Goal: Transaction & Acquisition: Subscribe to service/newsletter

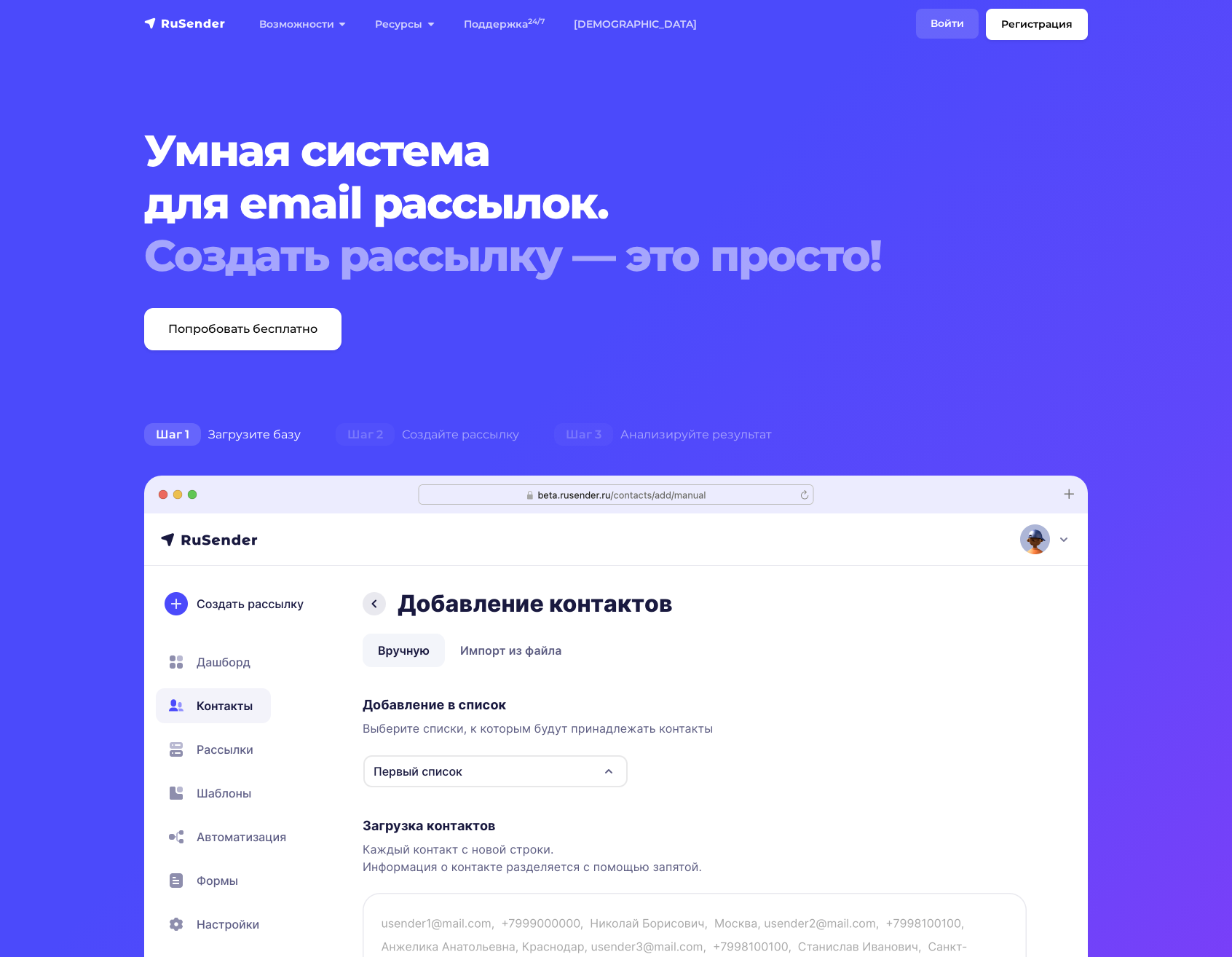
click at [935, 23] on link "Войти" at bounding box center [947, 24] width 63 height 30
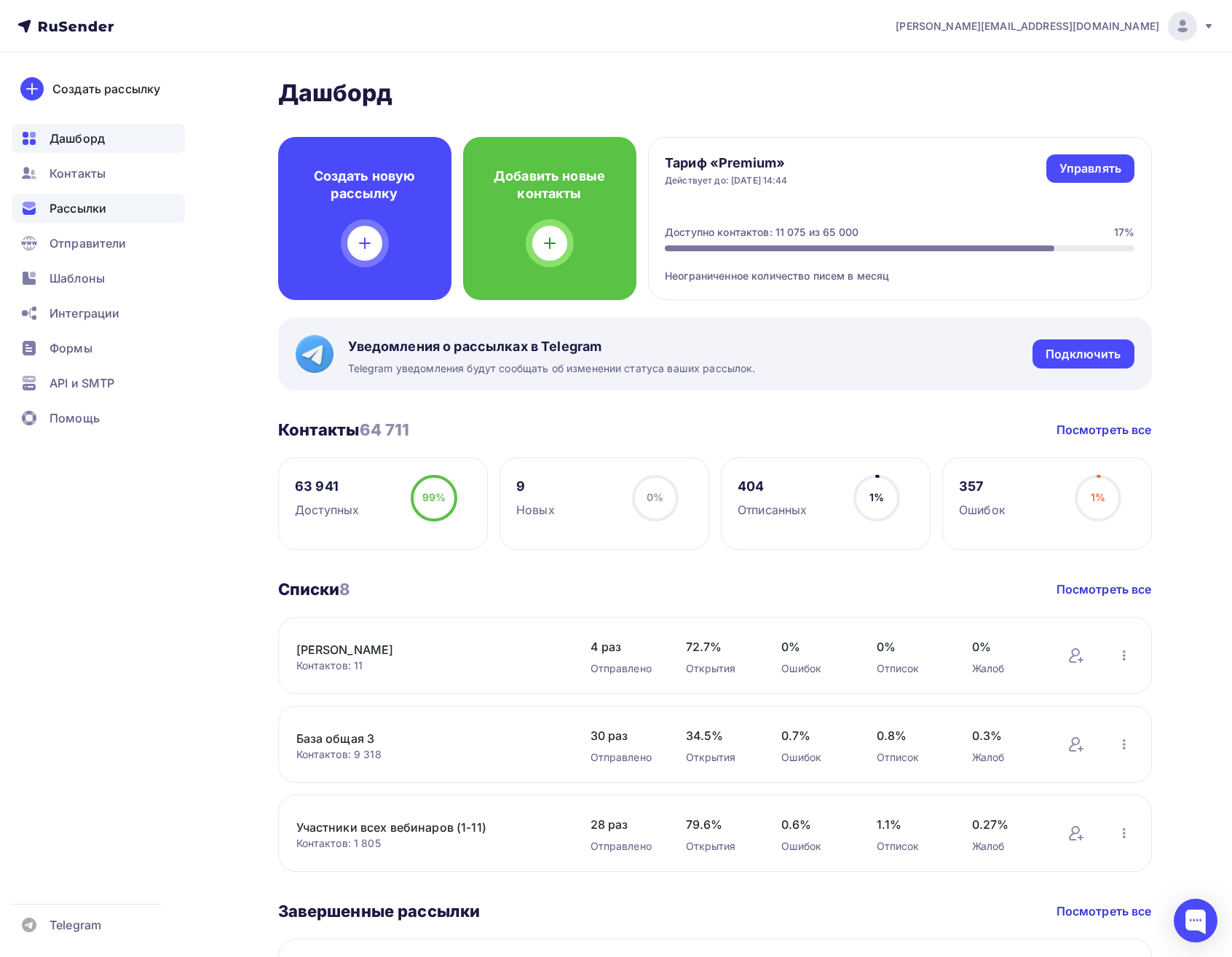
drag, startPoint x: 104, startPoint y: 215, endPoint x: 116, endPoint y: 212, distance: 12.4
click at [104, 215] on span "Рассылки" at bounding box center [78, 209] width 57 height 18
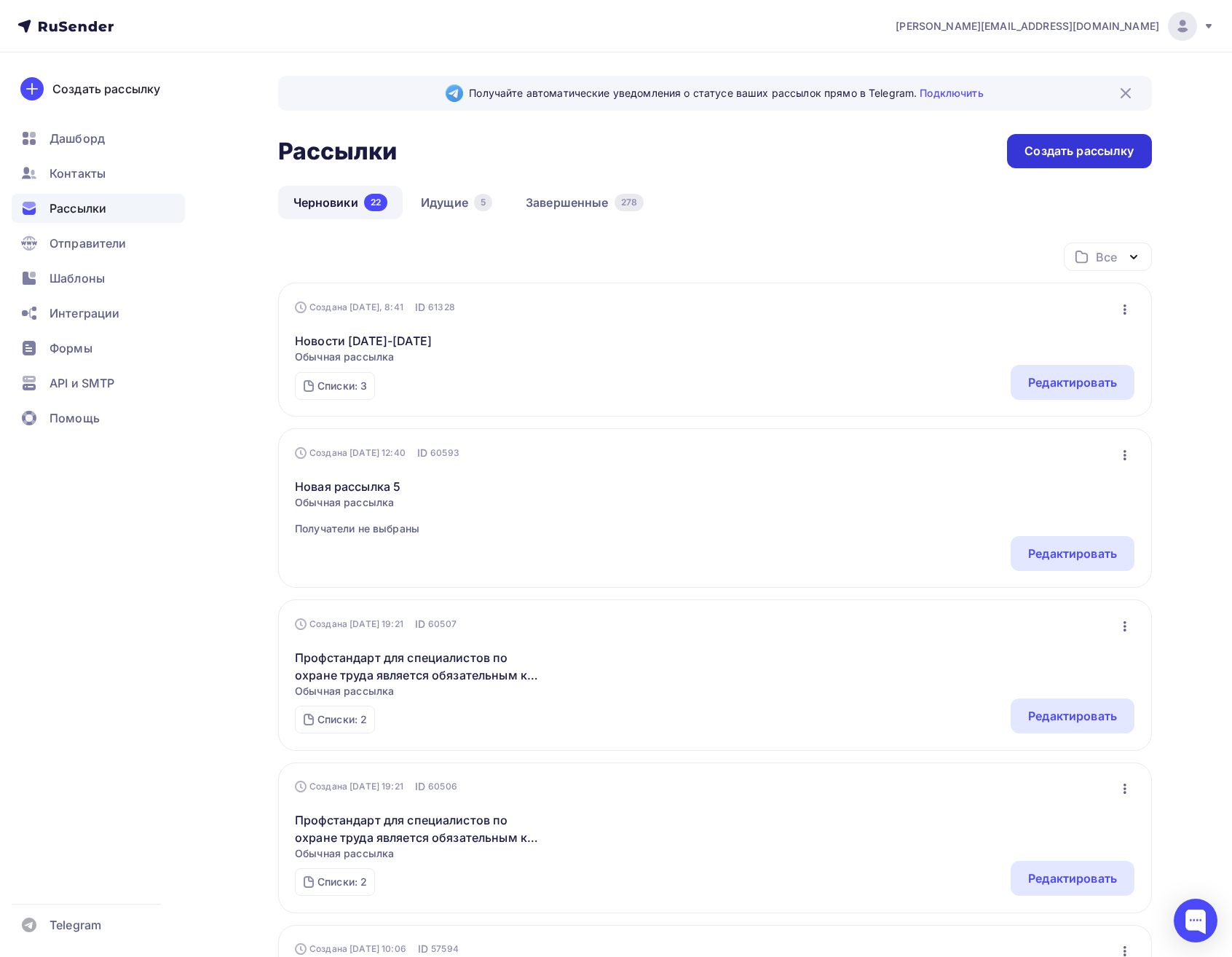
click at [1086, 153] on div "Создать рассылку" at bounding box center [1080, 151] width 110 height 17
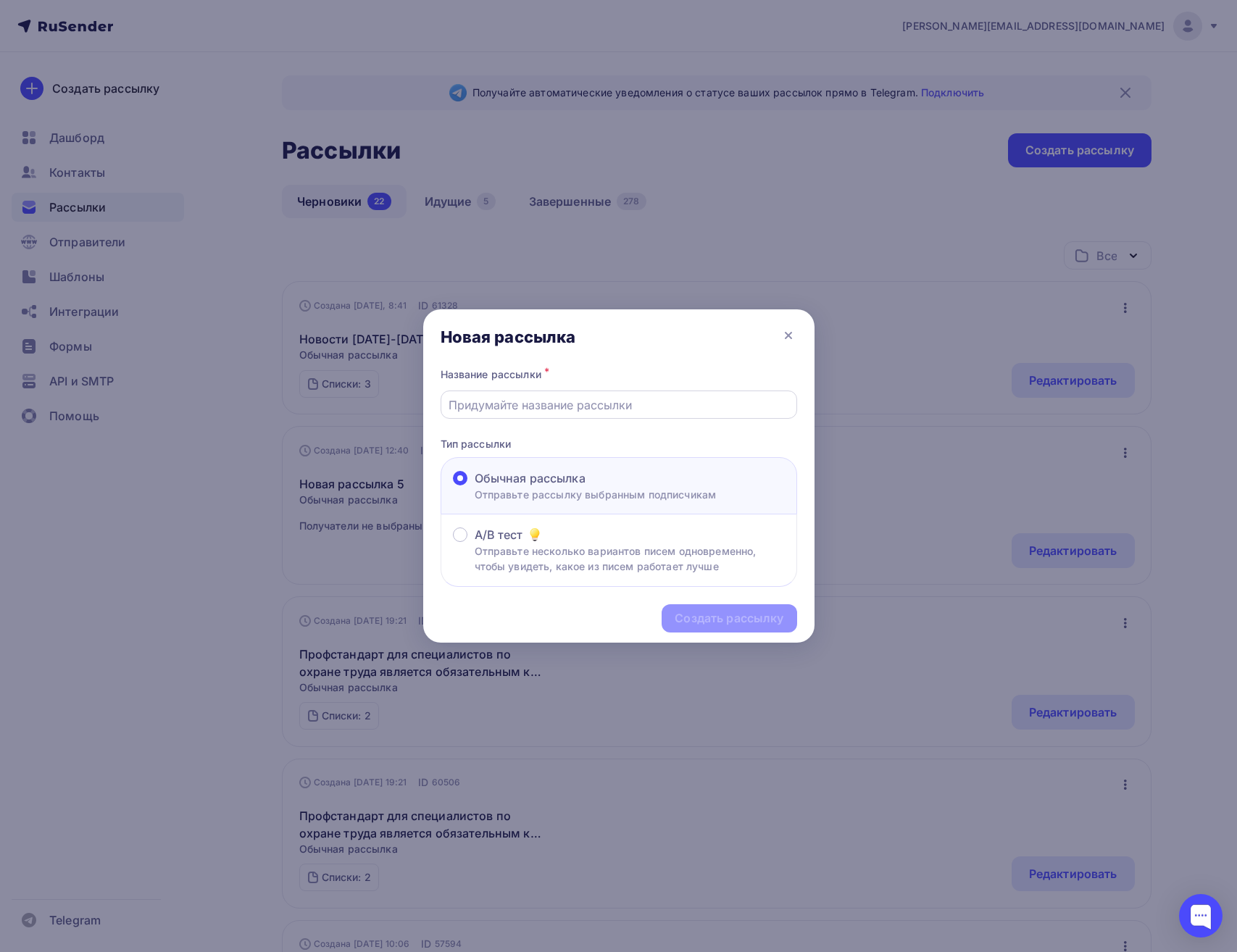
click at [599, 406] on input "text" at bounding box center [618, 405] width 340 height 18
paste input "Обязательно ли отдельное удостоверение по электробезопасности для каждой органи…"
type input "Обязательно ли отдельное удостоверение по электробезопасности для каждой органи…"
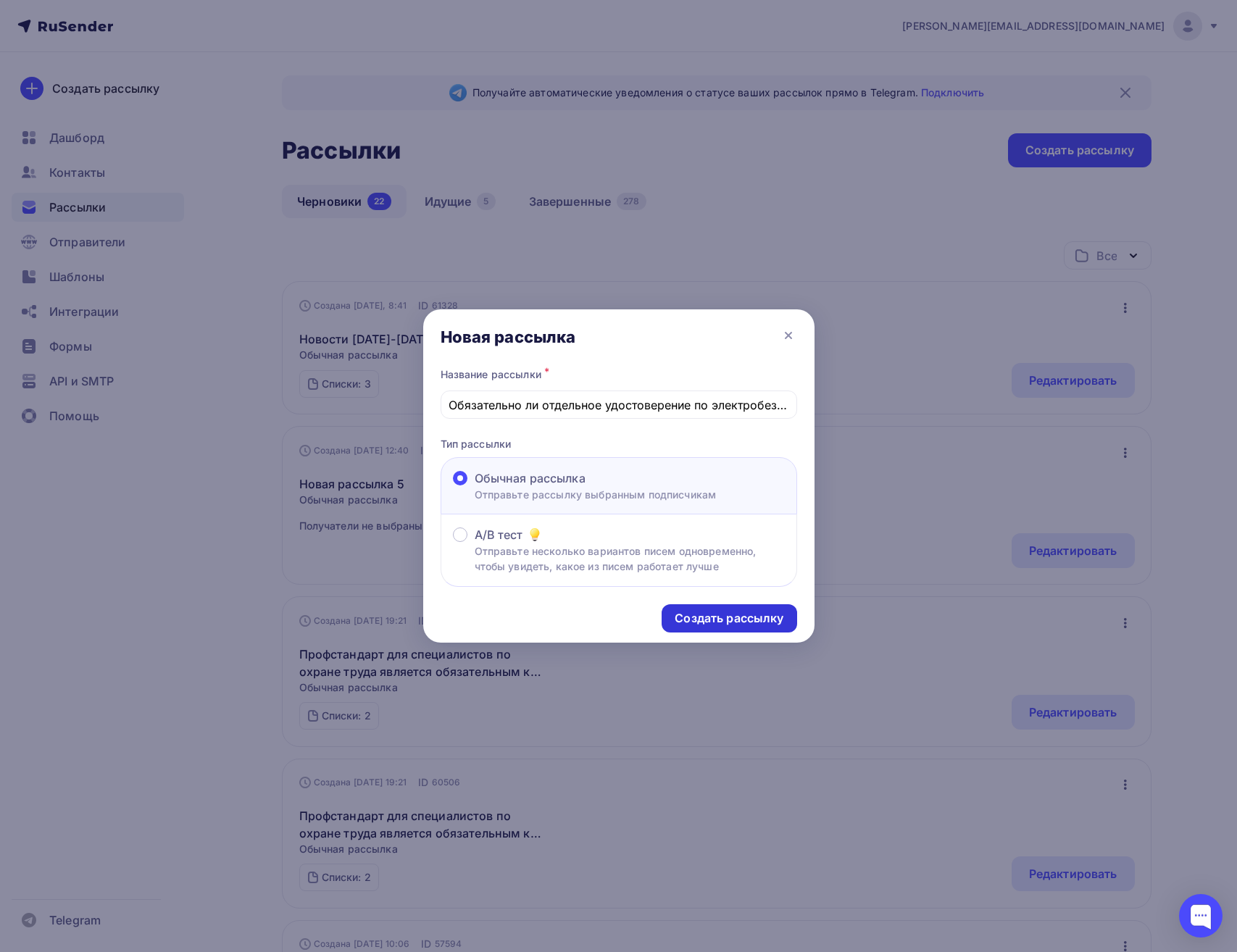
click at [708, 619] on div "Создать рассылку" at bounding box center [729, 618] width 109 height 17
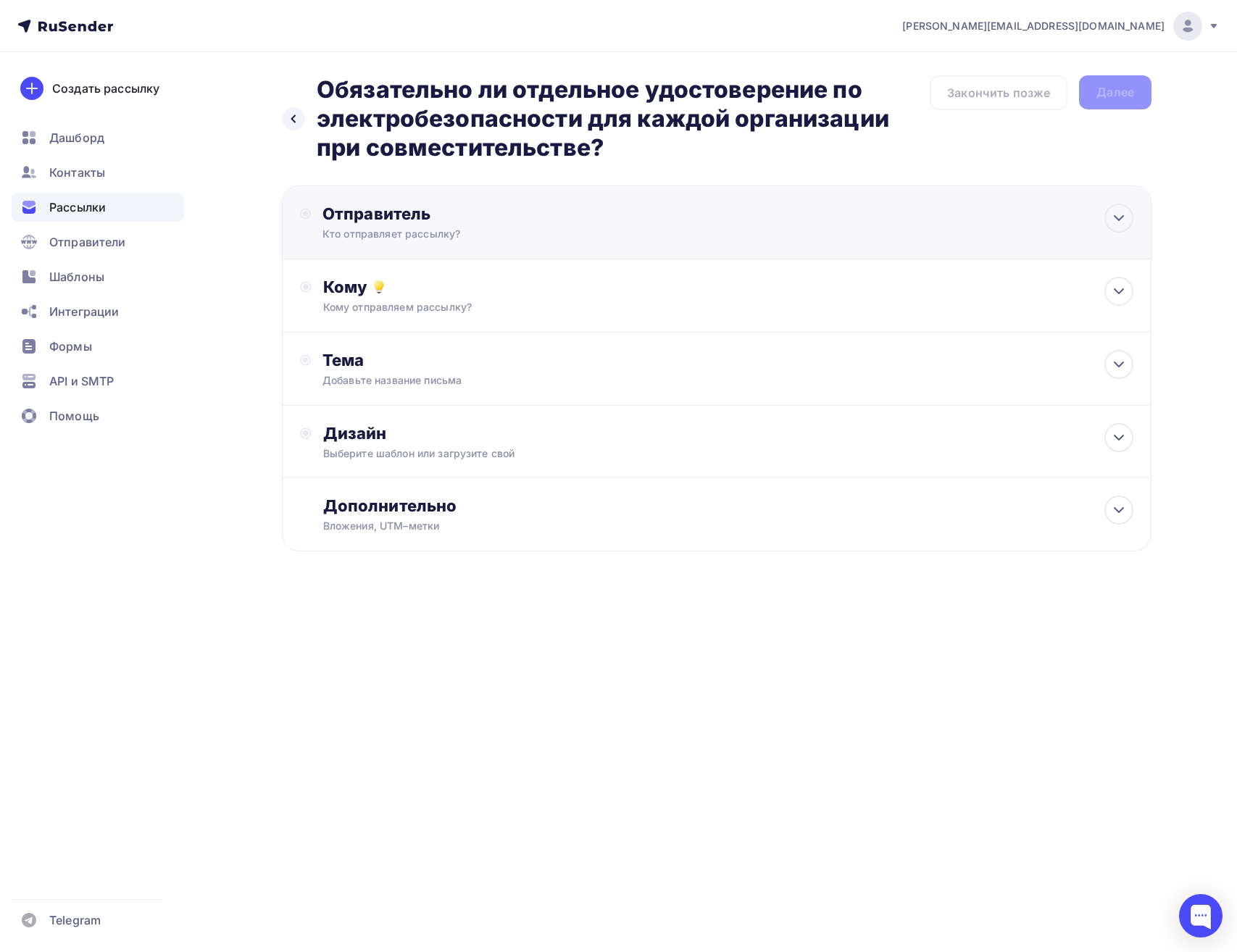
click at [658, 216] on div "Отправитель Кто отправляет рассылку? Email * eduarda@yandex.ru info@dezinspect.…" at bounding box center [716, 222] width 870 height 74
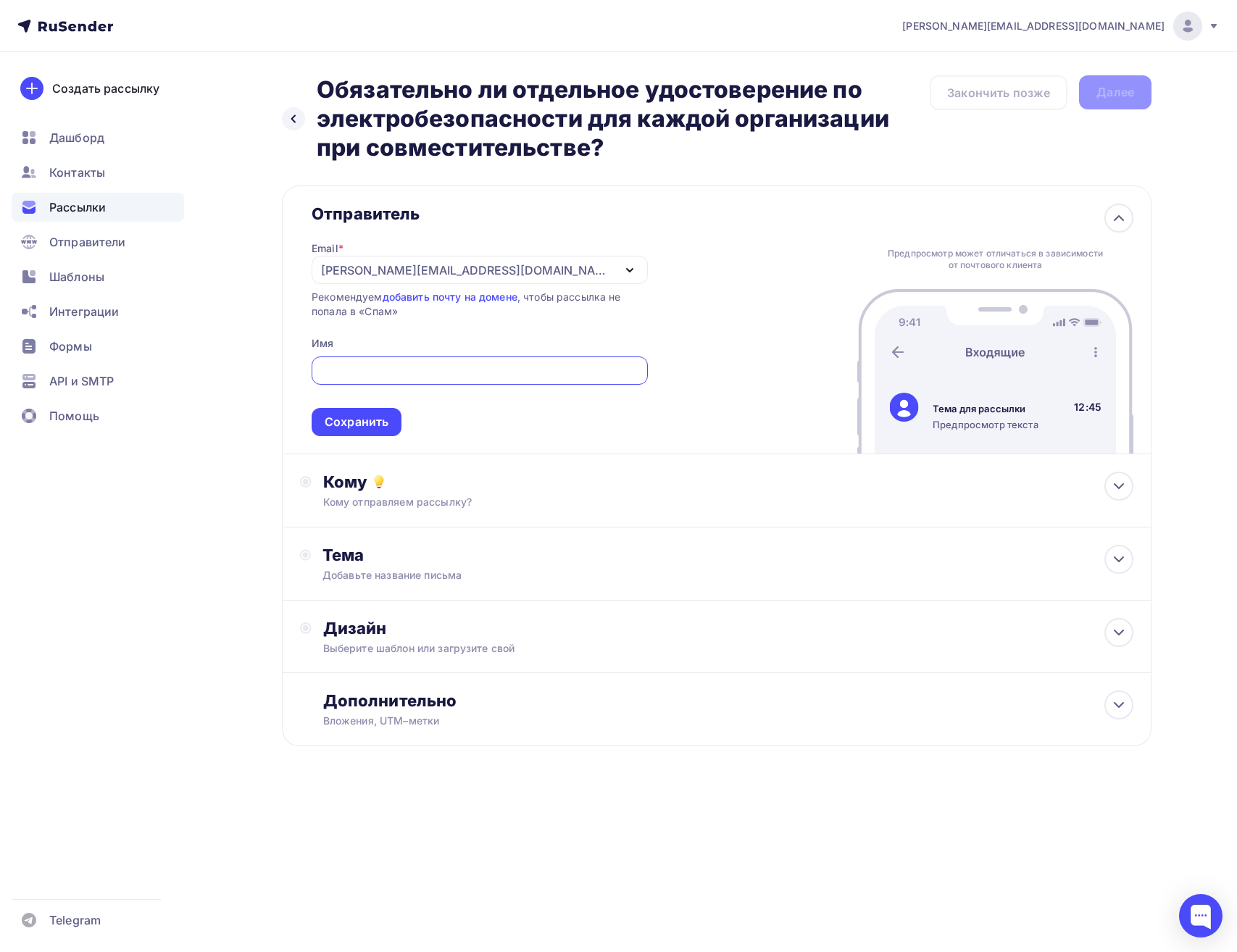
click at [487, 275] on div "eduarda@yandex.ru" at bounding box center [479, 269] width 336 height 28
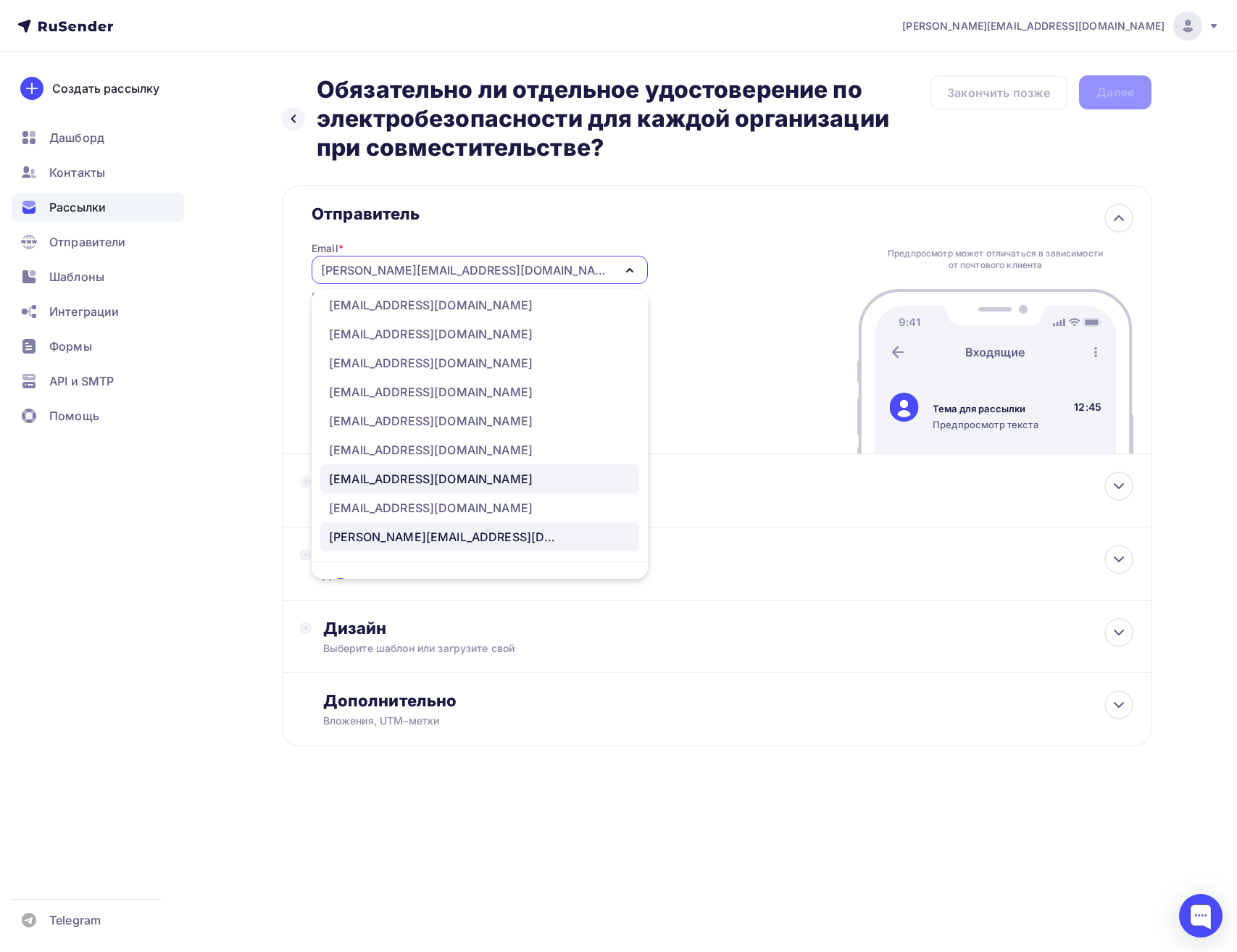
scroll to position [72, 0]
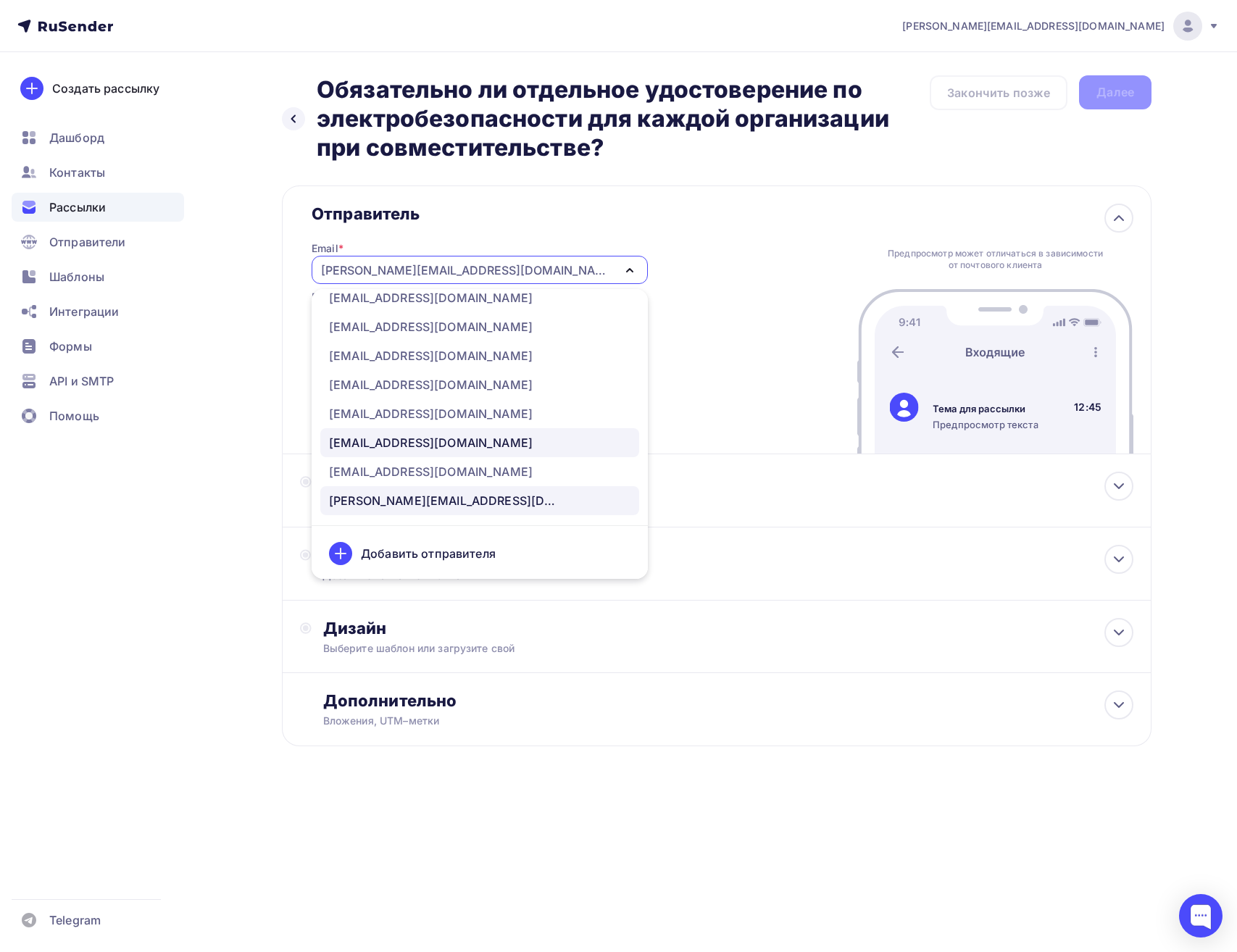
click at [443, 448] on div "welcome@novatika.ru" at bounding box center [431, 443] width 204 height 18
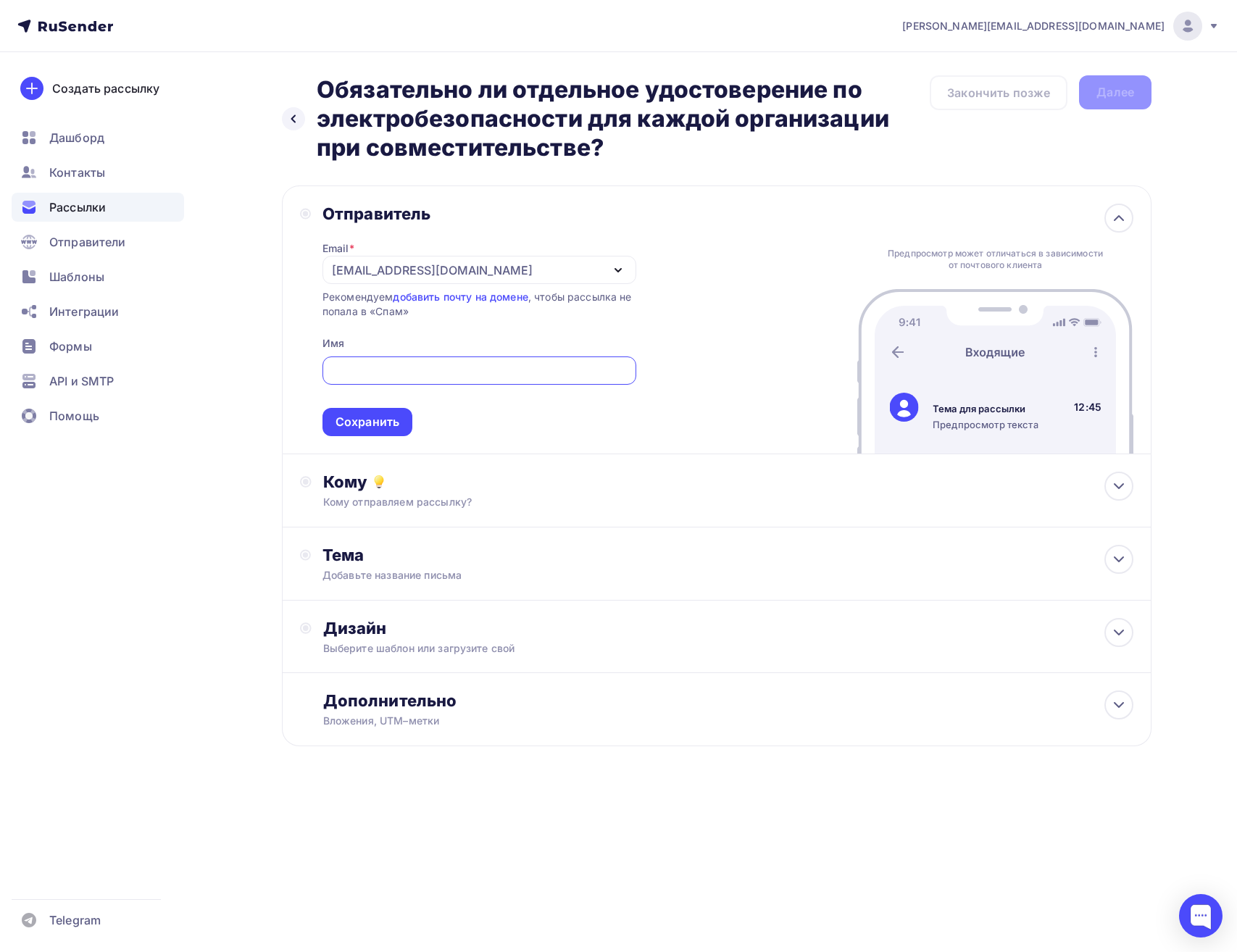
click at [392, 370] on input "text" at bounding box center [479, 371] width 297 height 18
click at [707, 349] on div "Отправитель Email * welcome@novatika.ru info@dezinspect.ru info@tok-vrn.ru ach@…" at bounding box center [716, 320] width 870 height 269
click at [425, 365] on input "text" at bounding box center [479, 371] width 297 height 18
paste input "Новости по охране труда от УЦ «Новатика»"
type input "Новости по охране труда от УЦ «Новатика»"
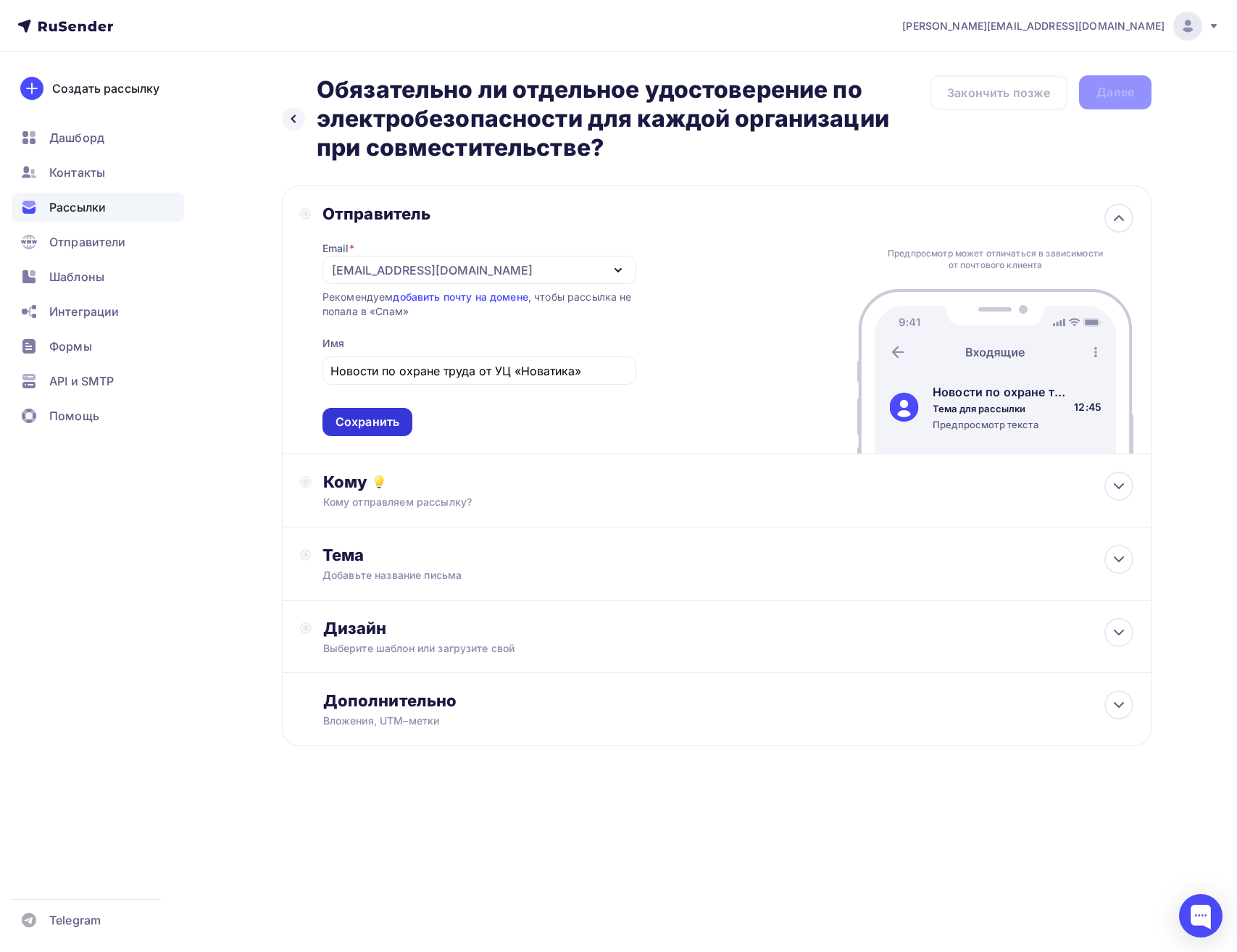
click at [359, 427] on div "Сохранить" at bounding box center [367, 422] width 64 height 17
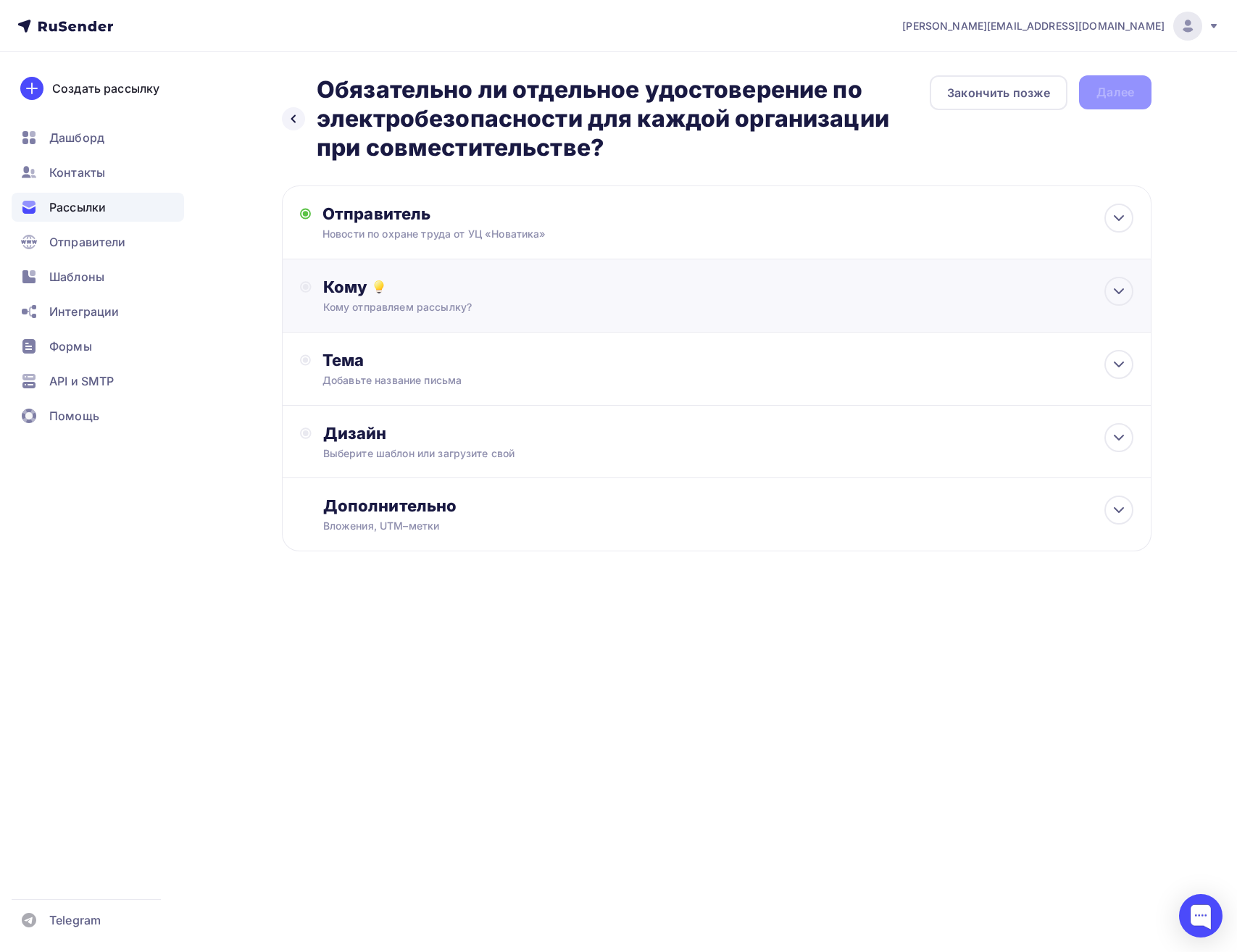
click at [548, 303] on div "Кому отправляем рассылку?" at bounding box center [688, 308] width 730 height 15
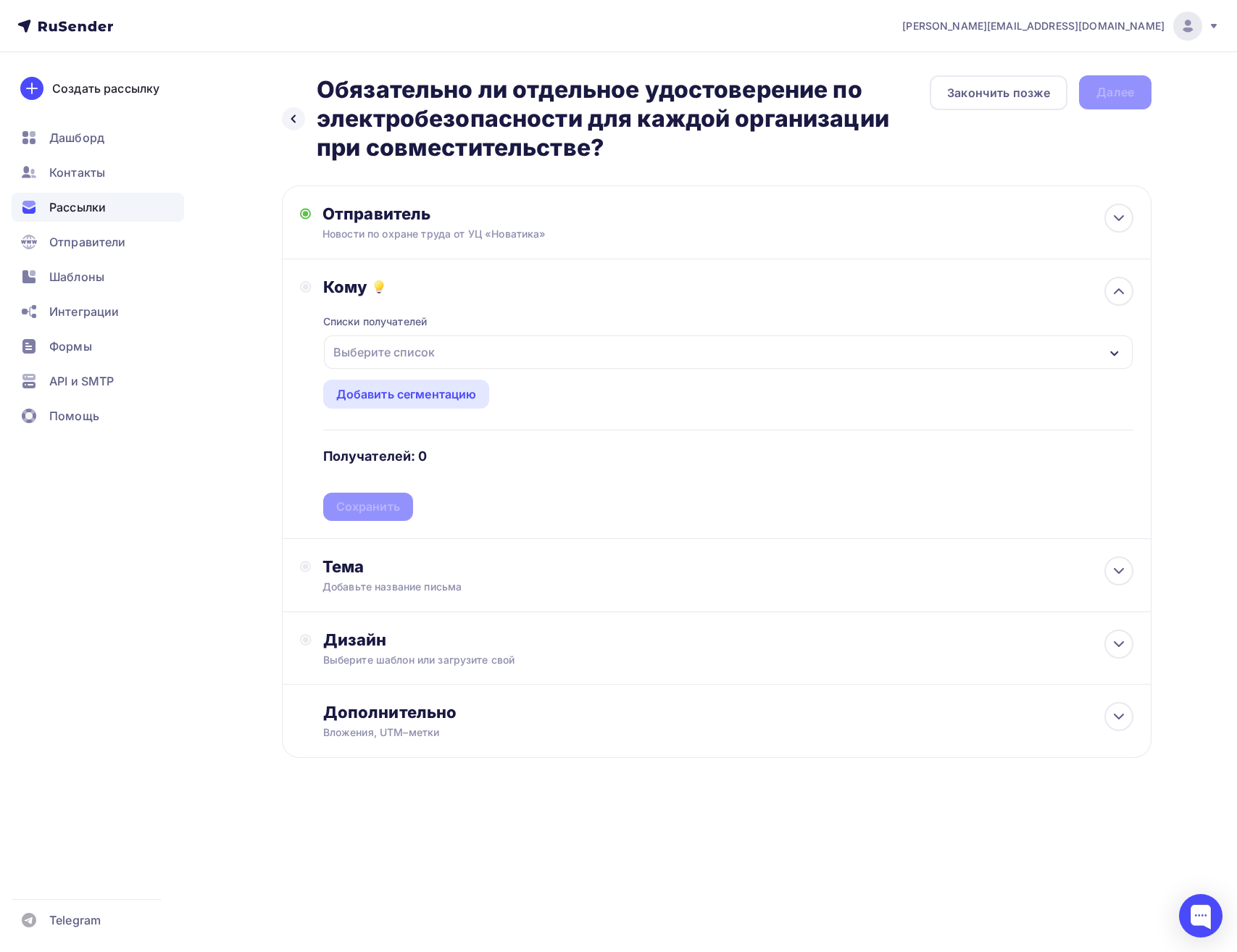
click at [505, 347] on div "Выберите список" at bounding box center [728, 352] width 808 height 33
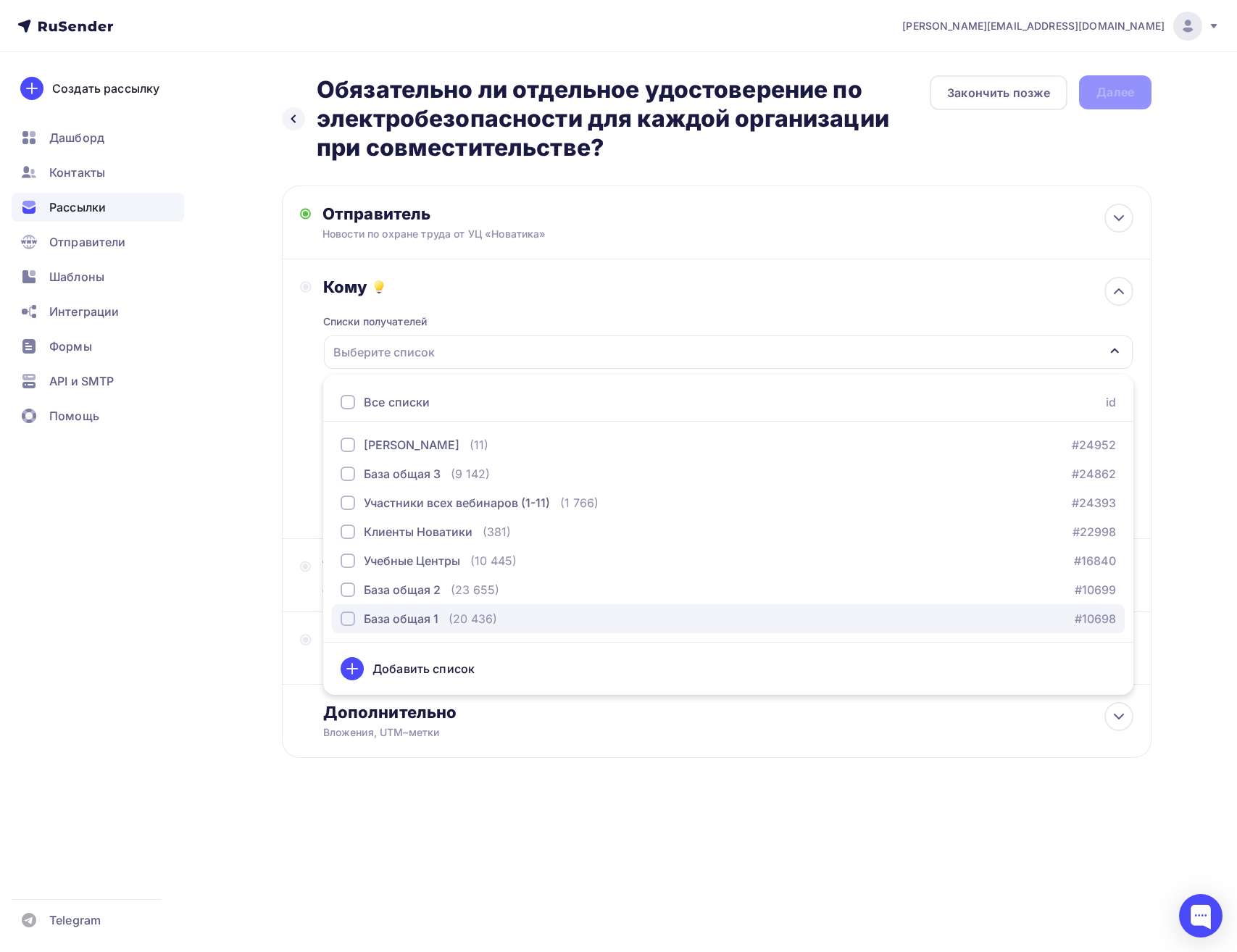
click at [399, 624] on div "База общая 1" at bounding box center [401, 619] width 74 height 18
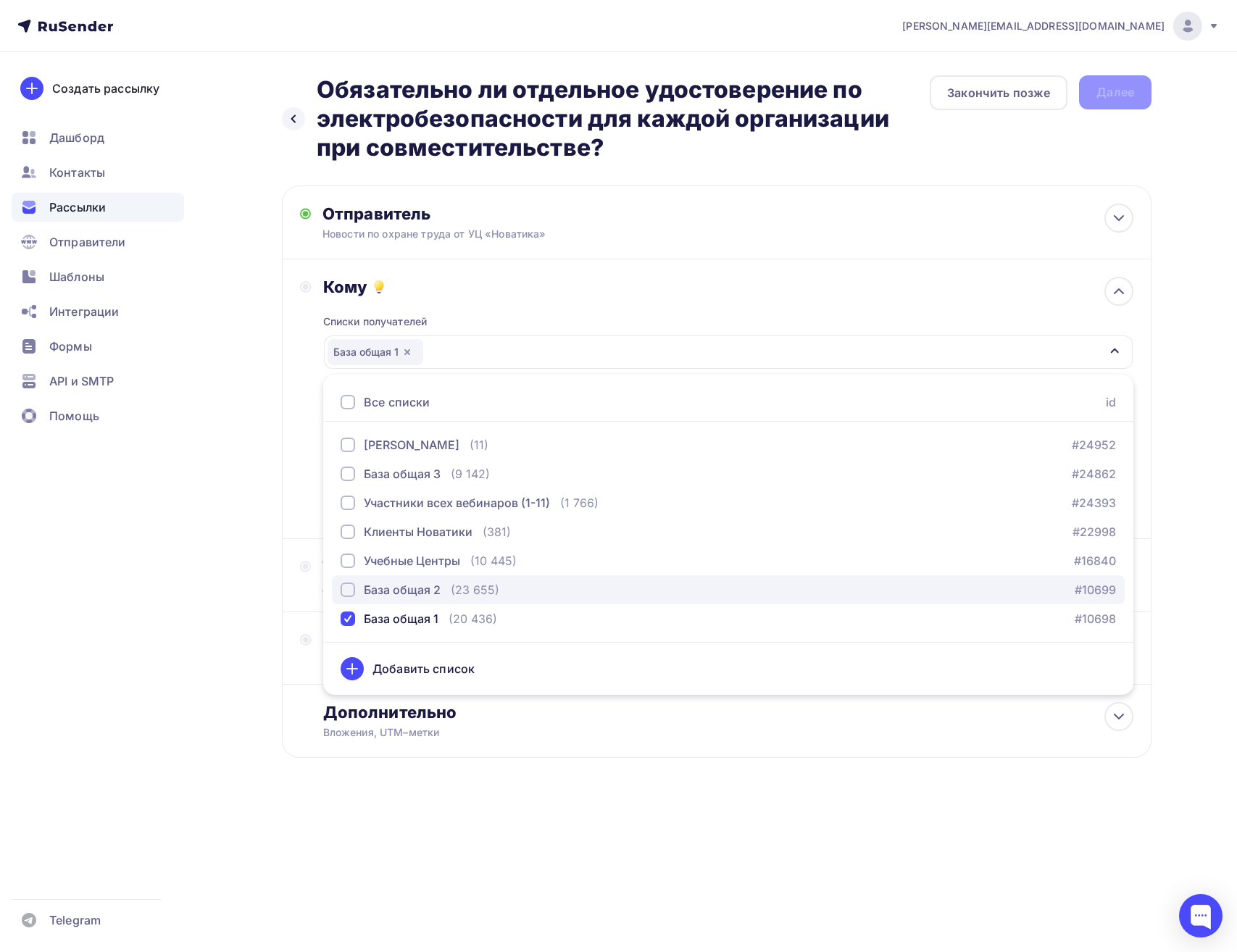
click at [406, 589] on div "База общая 2" at bounding box center [402, 590] width 77 height 18
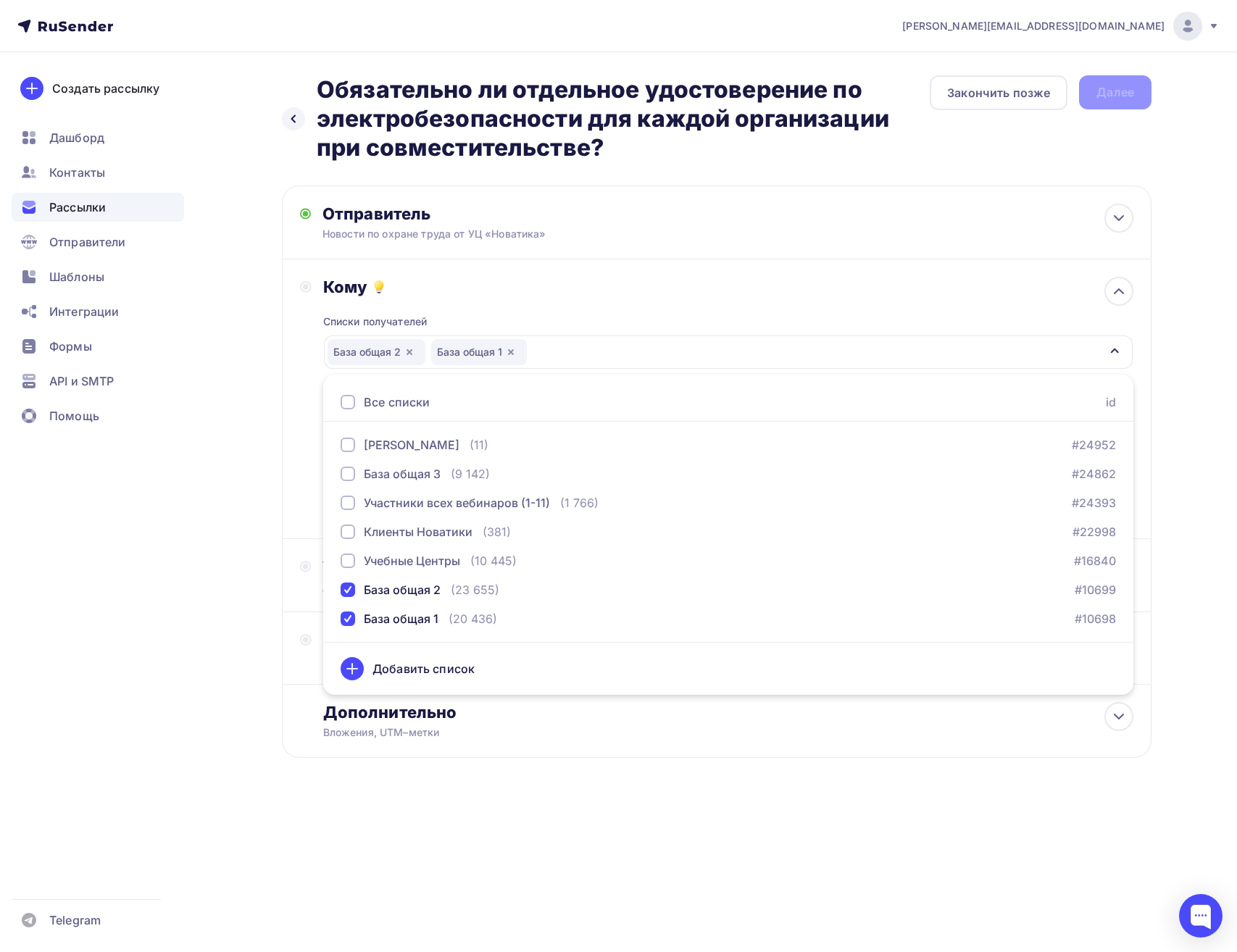
click at [186, 560] on div "Создать рассылку Дашборд Контакты Рассылки Отправители Шаблоны Интеграции Формы…" at bounding box center [98, 502] width 196 height 900
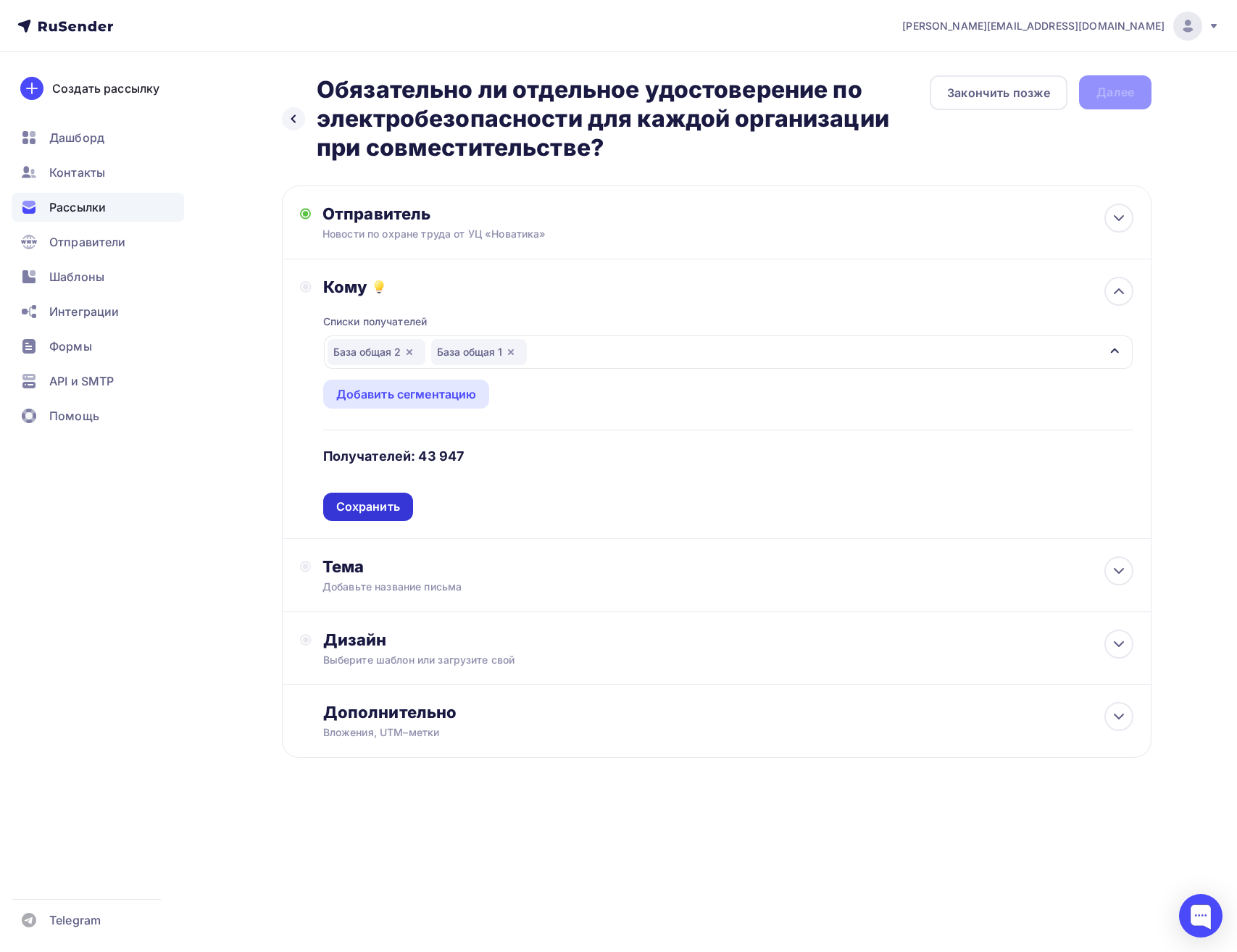
click at [375, 505] on div "Сохранить" at bounding box center [368, 507] width 64 height 17
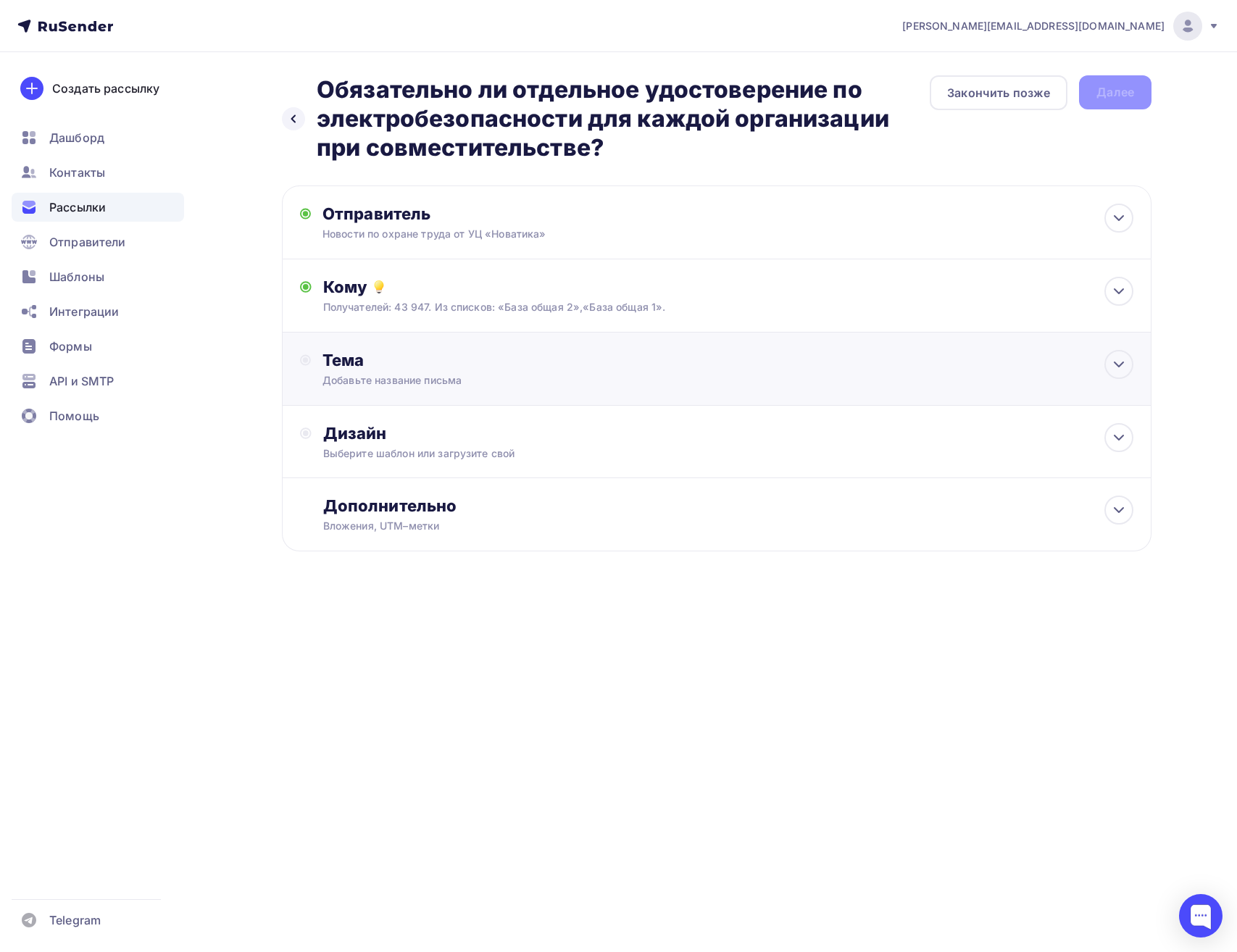
click at [539, 375] on div "Добавьте название письма" at bounding box center [451, 381] width 258 height 15
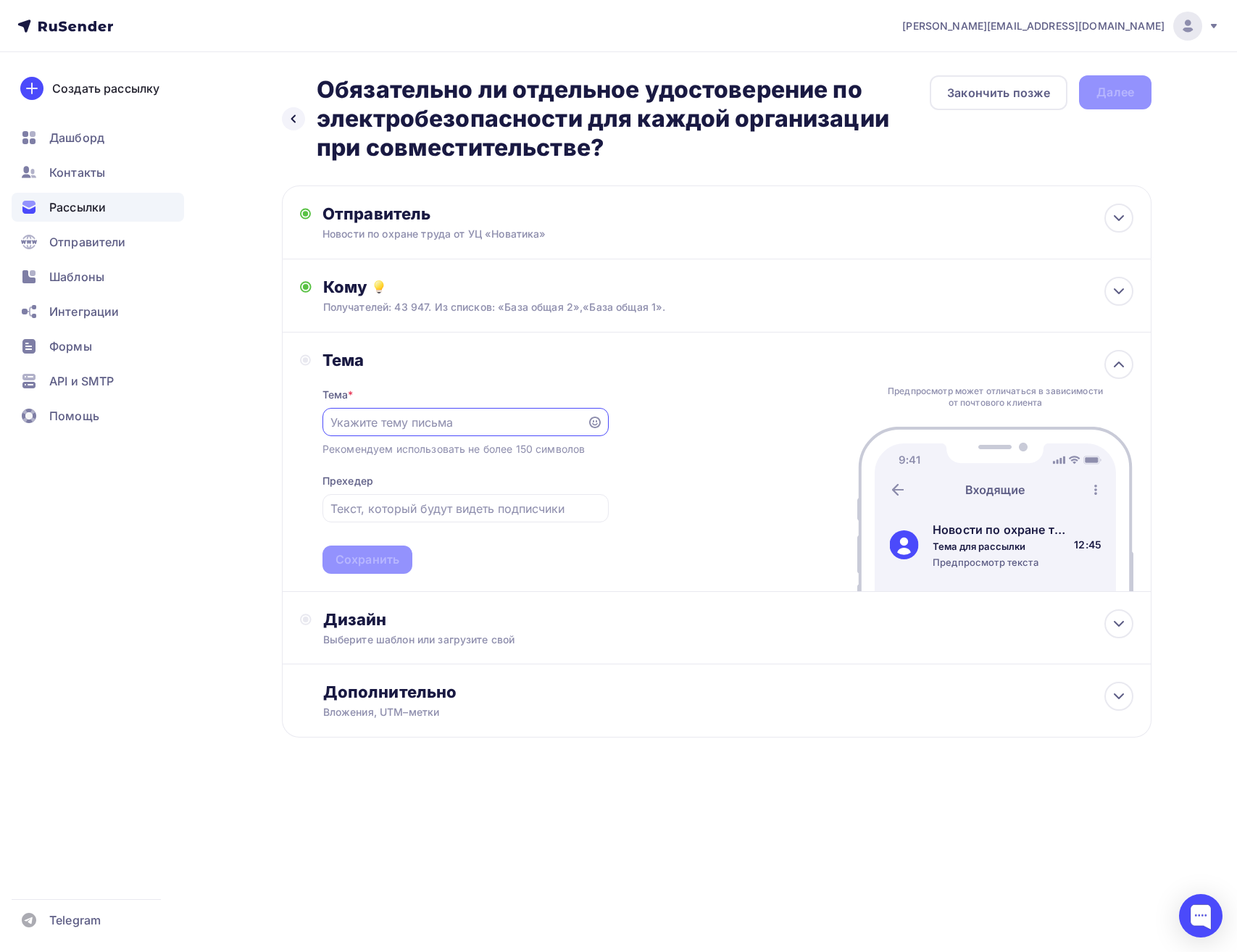
scroll to position [0, 0]
click at [599, 425] on icon at bounding box center [595, 423] width 12 height 12
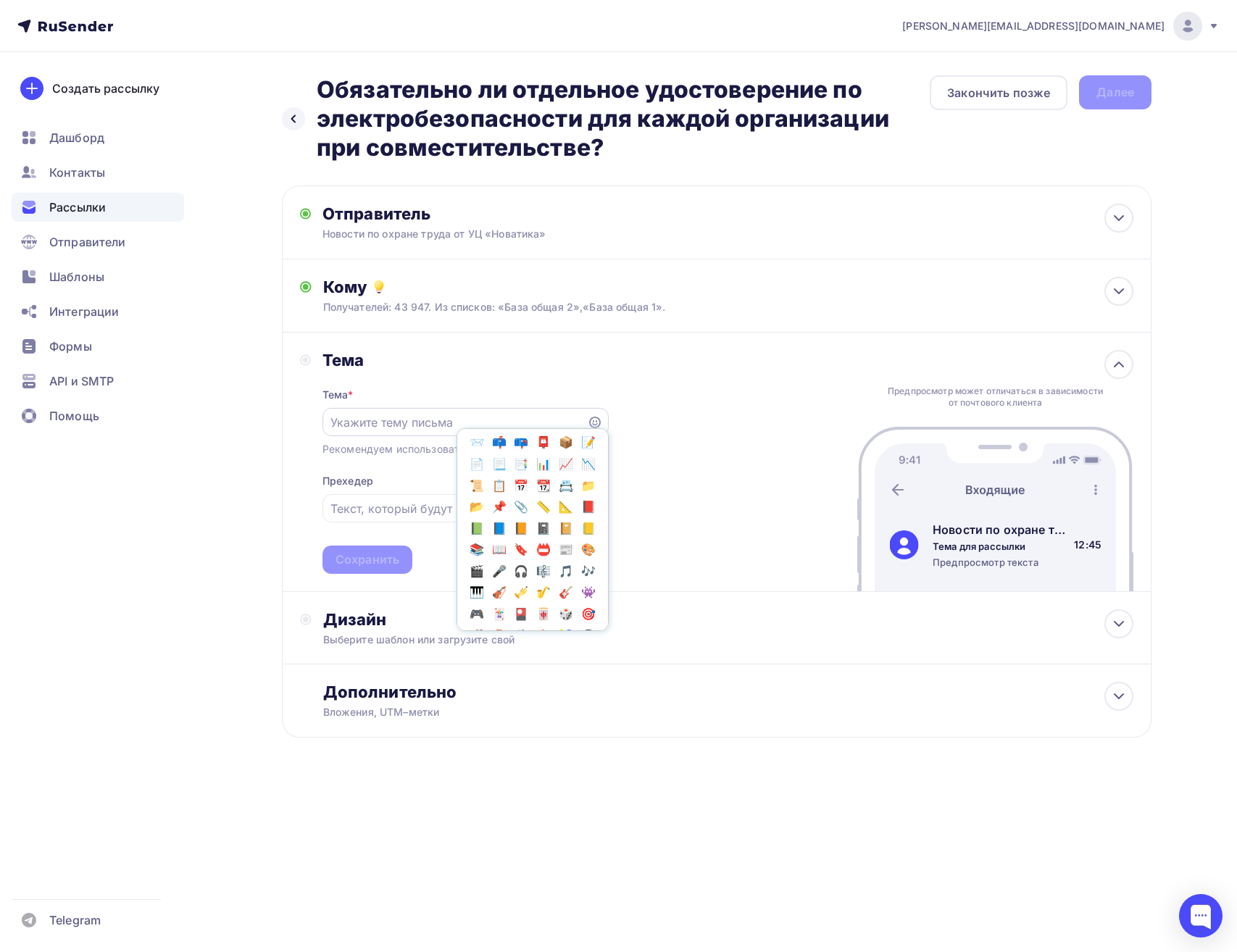
scroll to position [1377, 0]
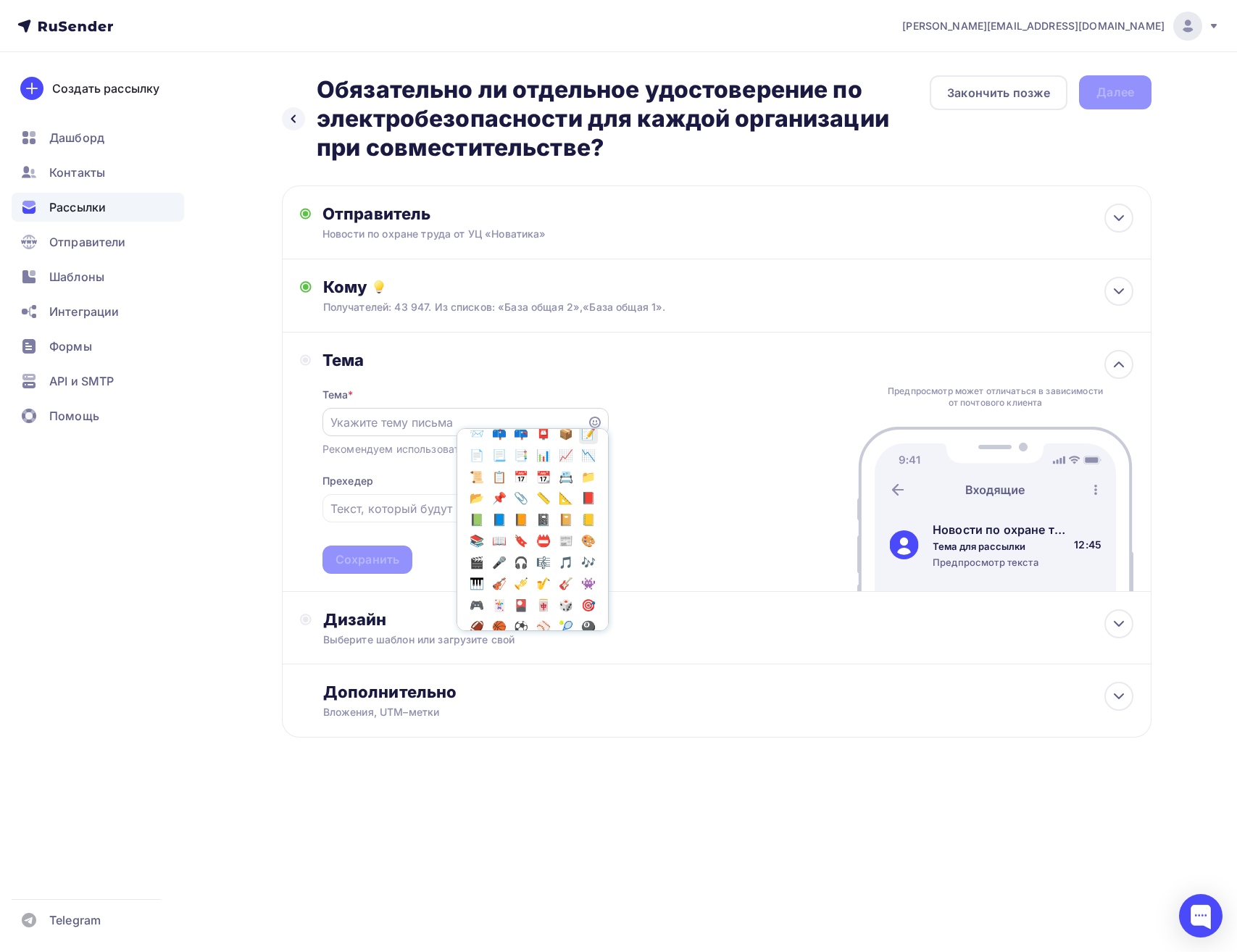
click at [579, 445] on span "📝" at bounding box center [588, 434] width 19 height 22
click at [372, 415] on input "📝" at bounding box center [454, 423] width 248 height 18
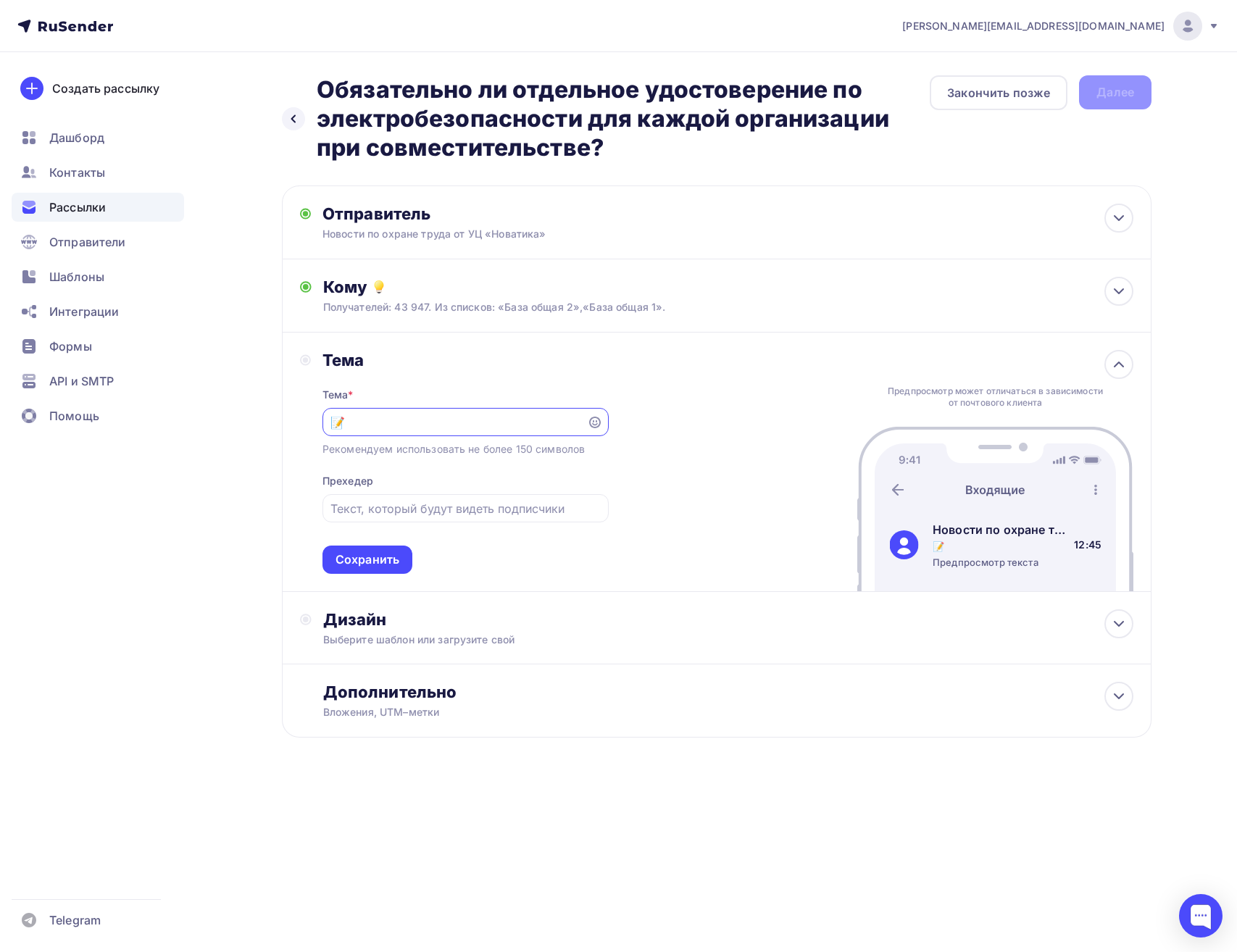
paste input "Новости по охране труда от УЦ «Новатика»"
type input "📝Новости по охране труда от УЦ «Новатика»"
click at [395, 506] on input "text" at bounding box center [465, 509] width 269 height 18
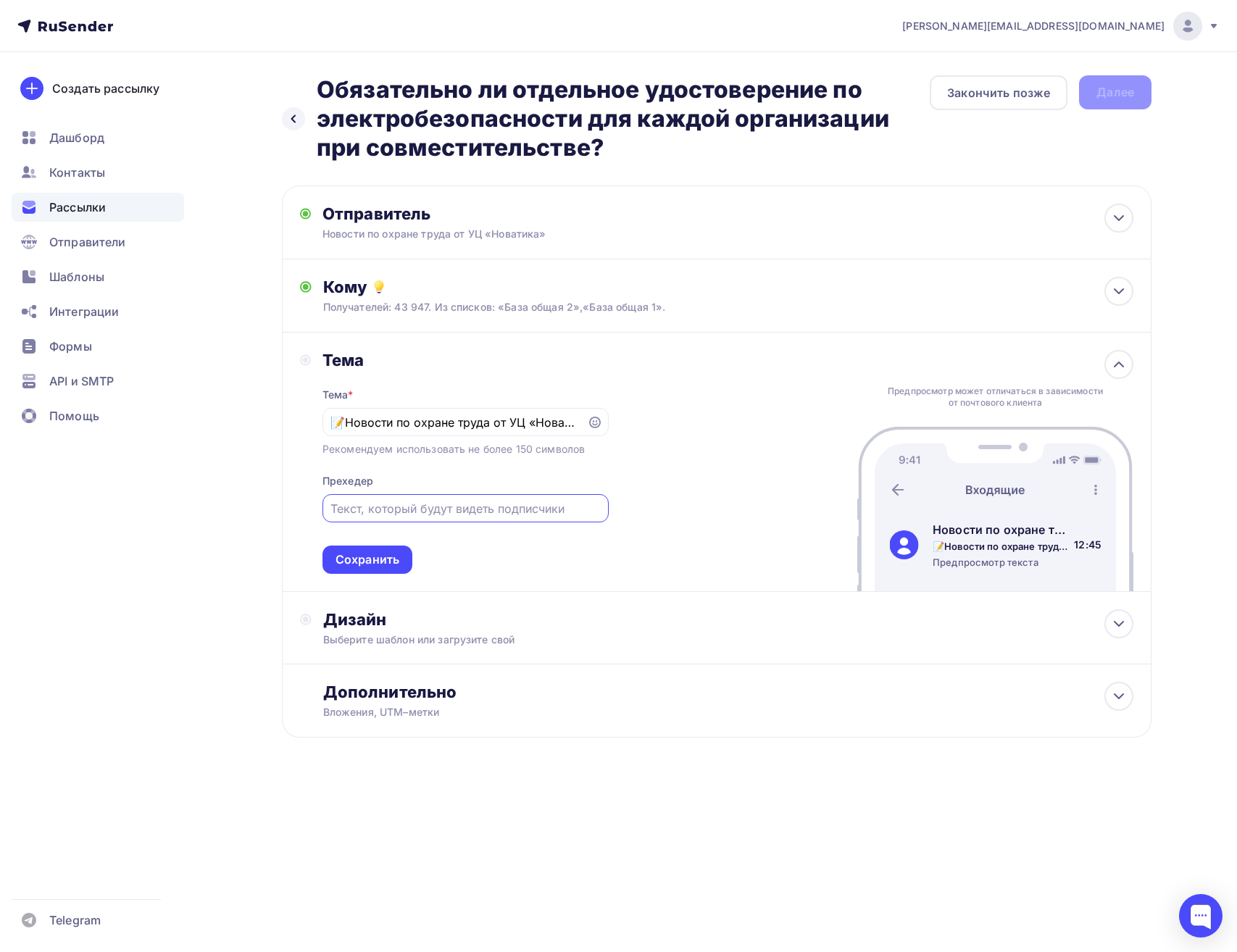
paste input "Новости по охране труда от УЦ «Новатика»"
type input "Новости по охране труда от УЦ «Новатика»"
drag, startPoint x: 603, startPoint y: 149, endPoint x: 300, endPoint y: 80, distance: 310.8
click at [300, 80] on div "Назад Обязательно ли отдельное удостоверение по электробезопасности для каждой …" at bounding box center [606, 119] width 648 height 87
copy h2 "Обязательно ли отдельное удостоверение по электробезопасности для каждой органи…"
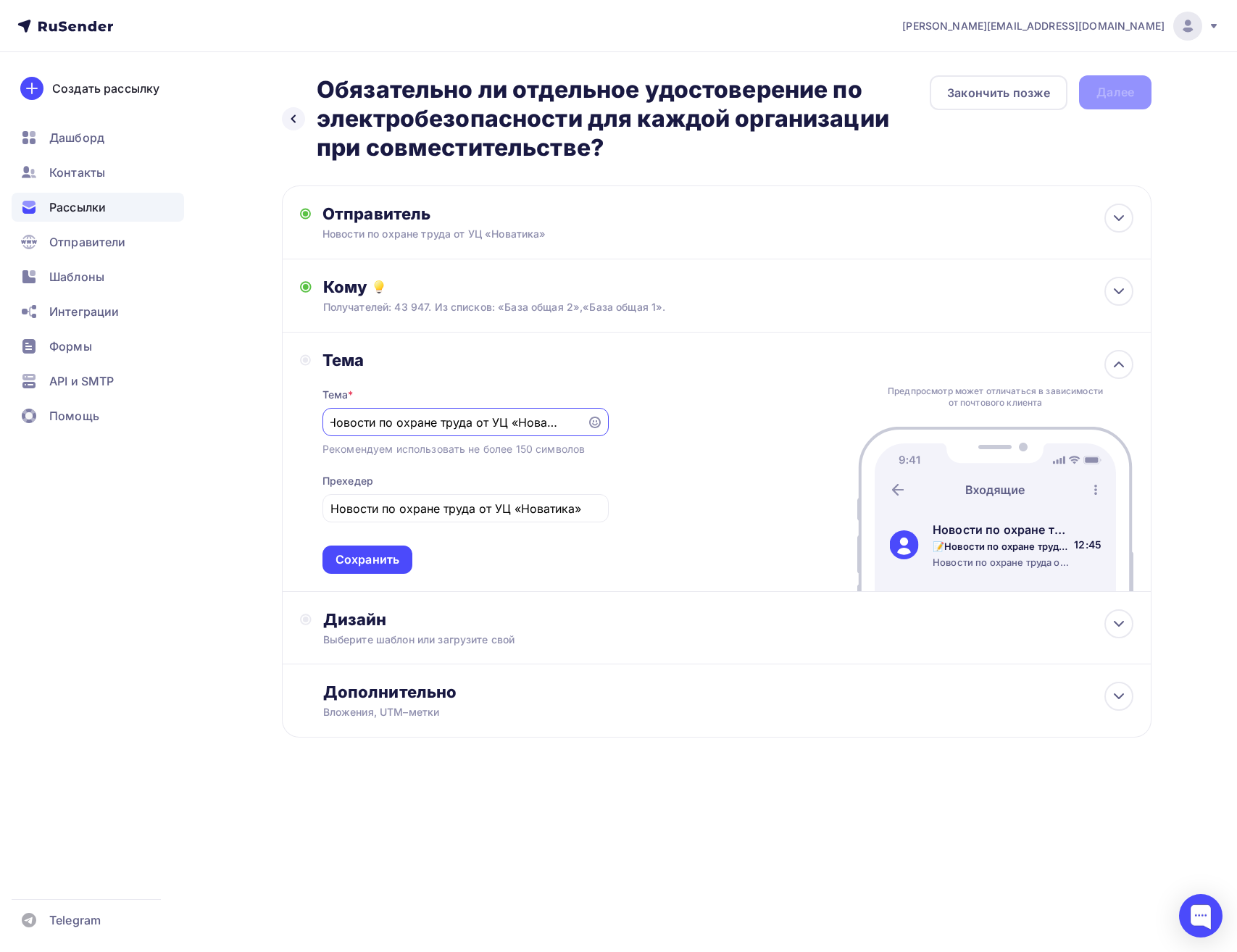
drag, startPoint x: 347, startPoint y: 423, endPoint x: 746, endPoint y: 431, distance: 399.1
click at [746, 431] on div "Тема Тема * 📝Новости по охране труда от УЦ «Новатика» Рекомендуем использовать …" at bounding box center [716, 462] width 870 height 259
paste input "бязательно ли отдельное удостоверение по электробезопасности для каждой организ…"
type input "📝Обязательно ли отдельное удостоверение по электробезопасности для каждой орган…"
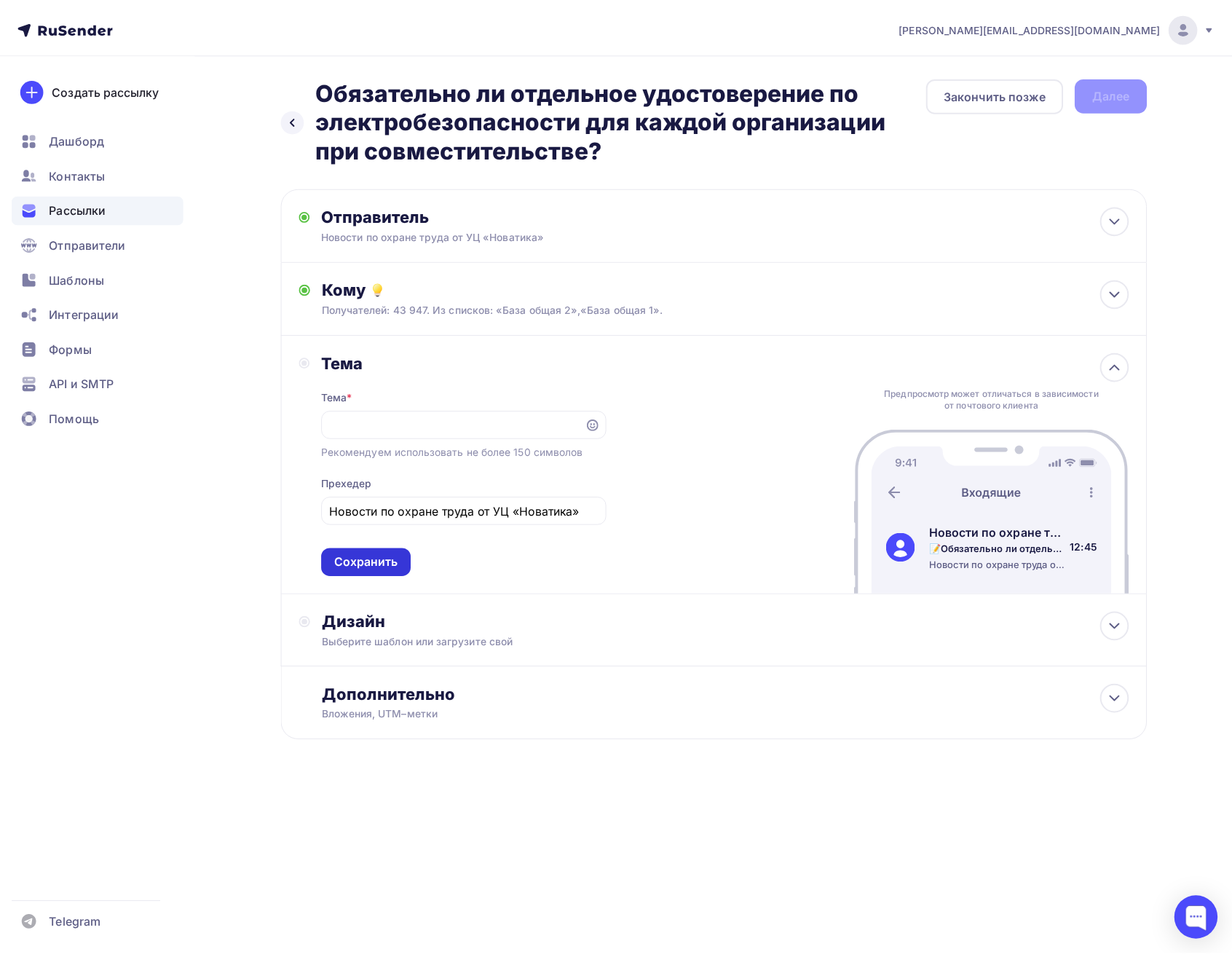
scroll to position [0, 0]
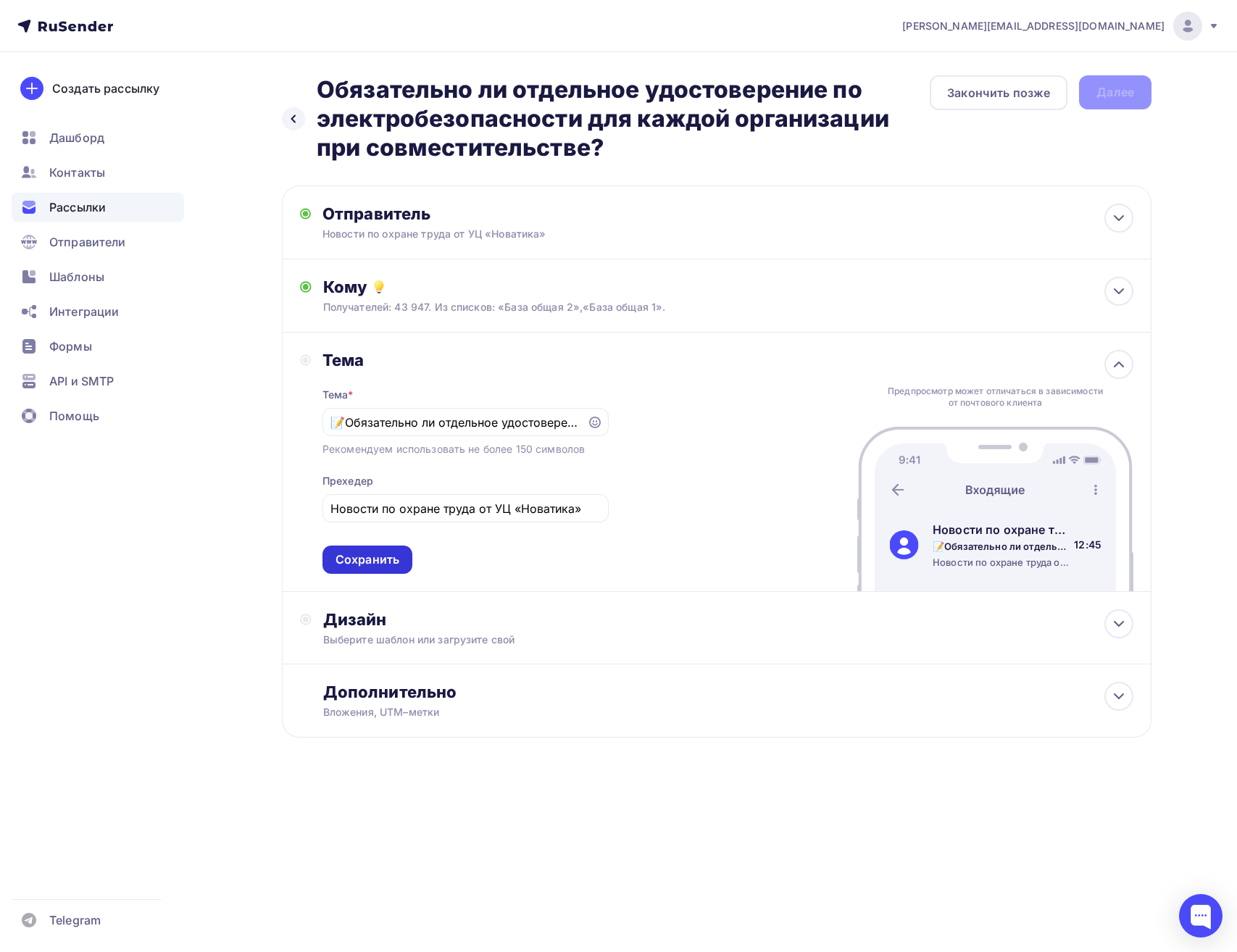
click at [409, 564] on div "Сохранить" at bounding box center [367, 560] width 90 height 28
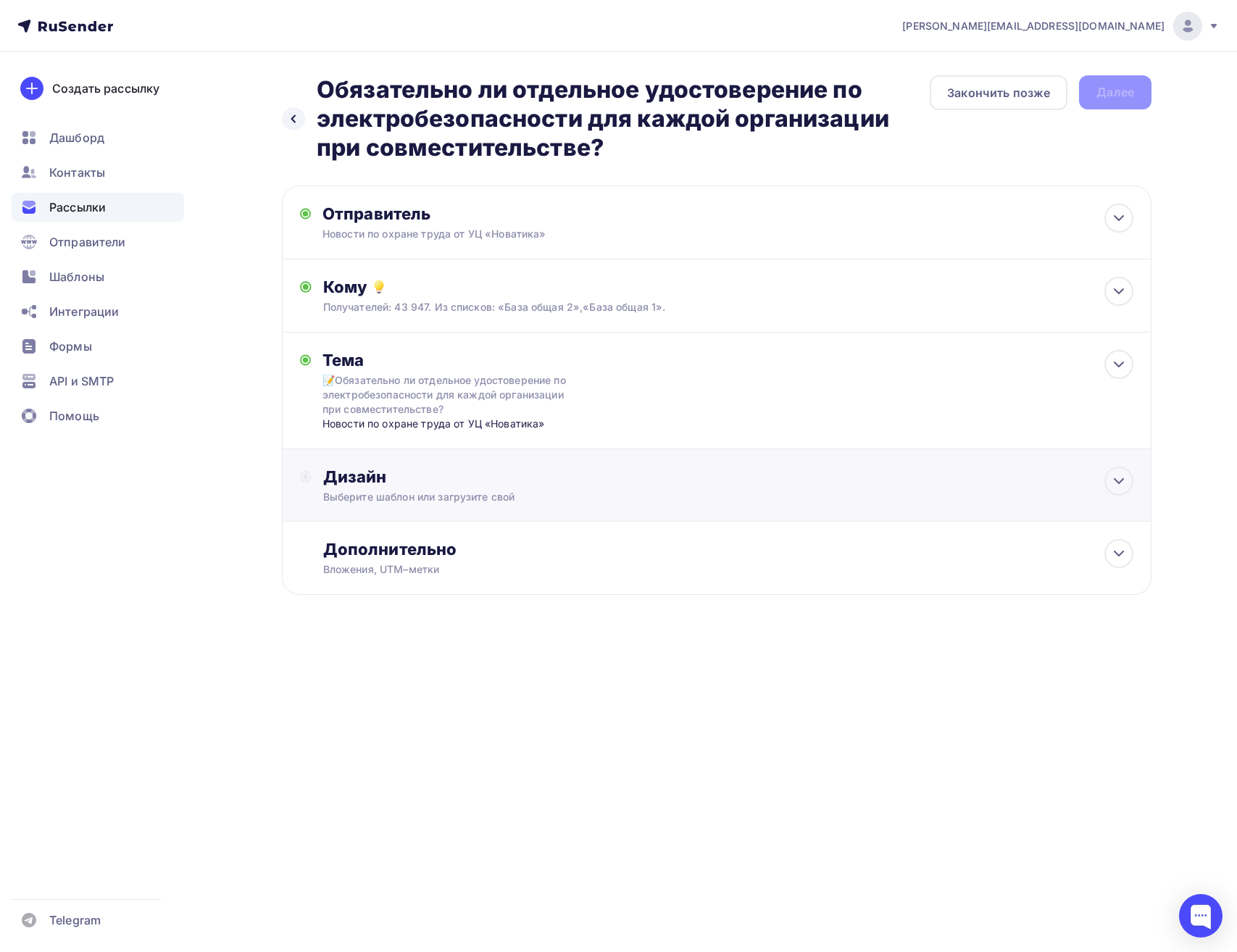
click at [581, 488] on div "Дизайн Выберите шаблон или загрузите свой" at bounding box center [728, 485] width 810 height 38
click at [433, 537] on div "Выбрать шаблон" at bounding box center [387, 536] width 101 height 17
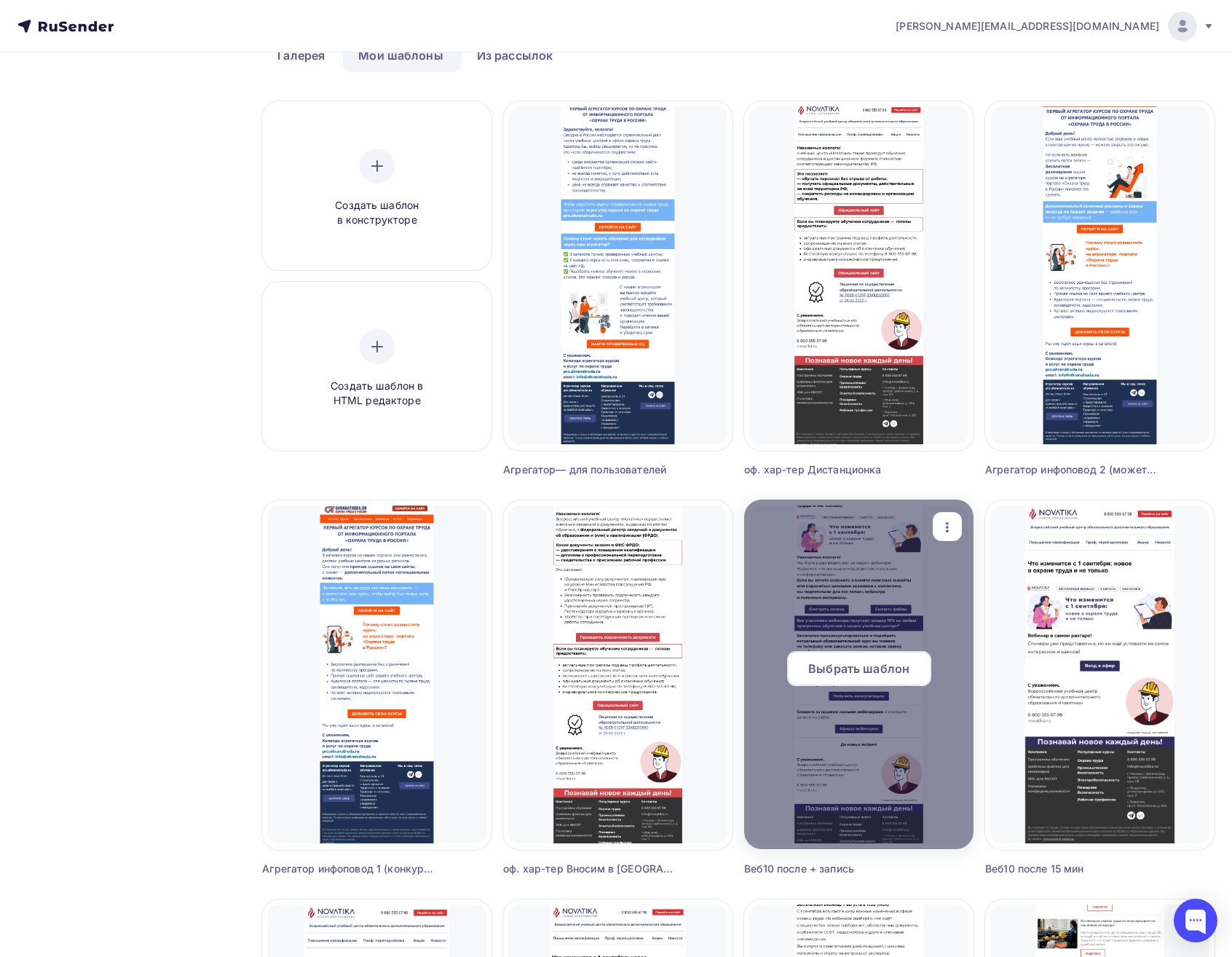
scroll to position [437, 0]
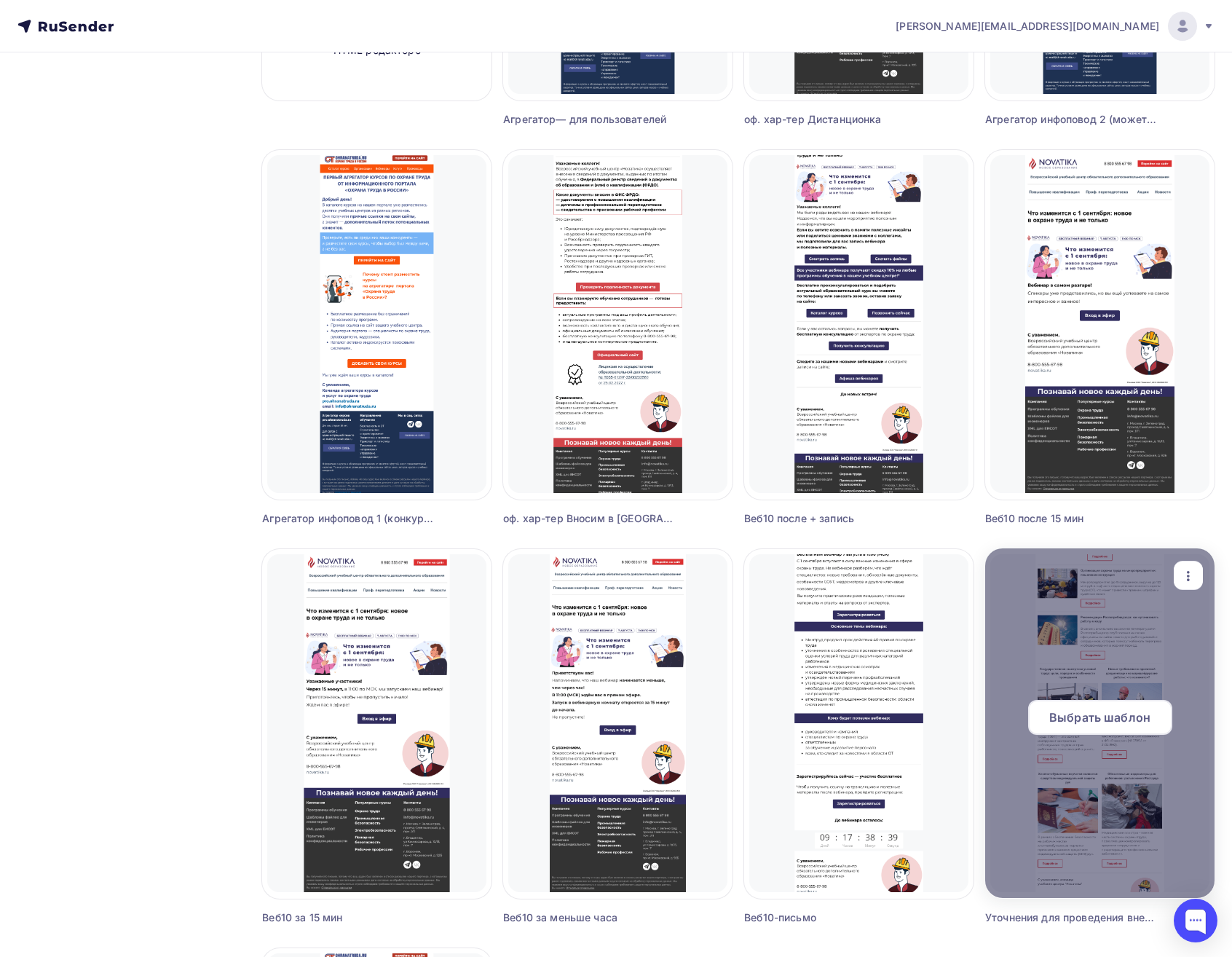
click at [1089, 717] on span "Выбрать шаблон" at bounding box center [1100, 718] width 101 height 18
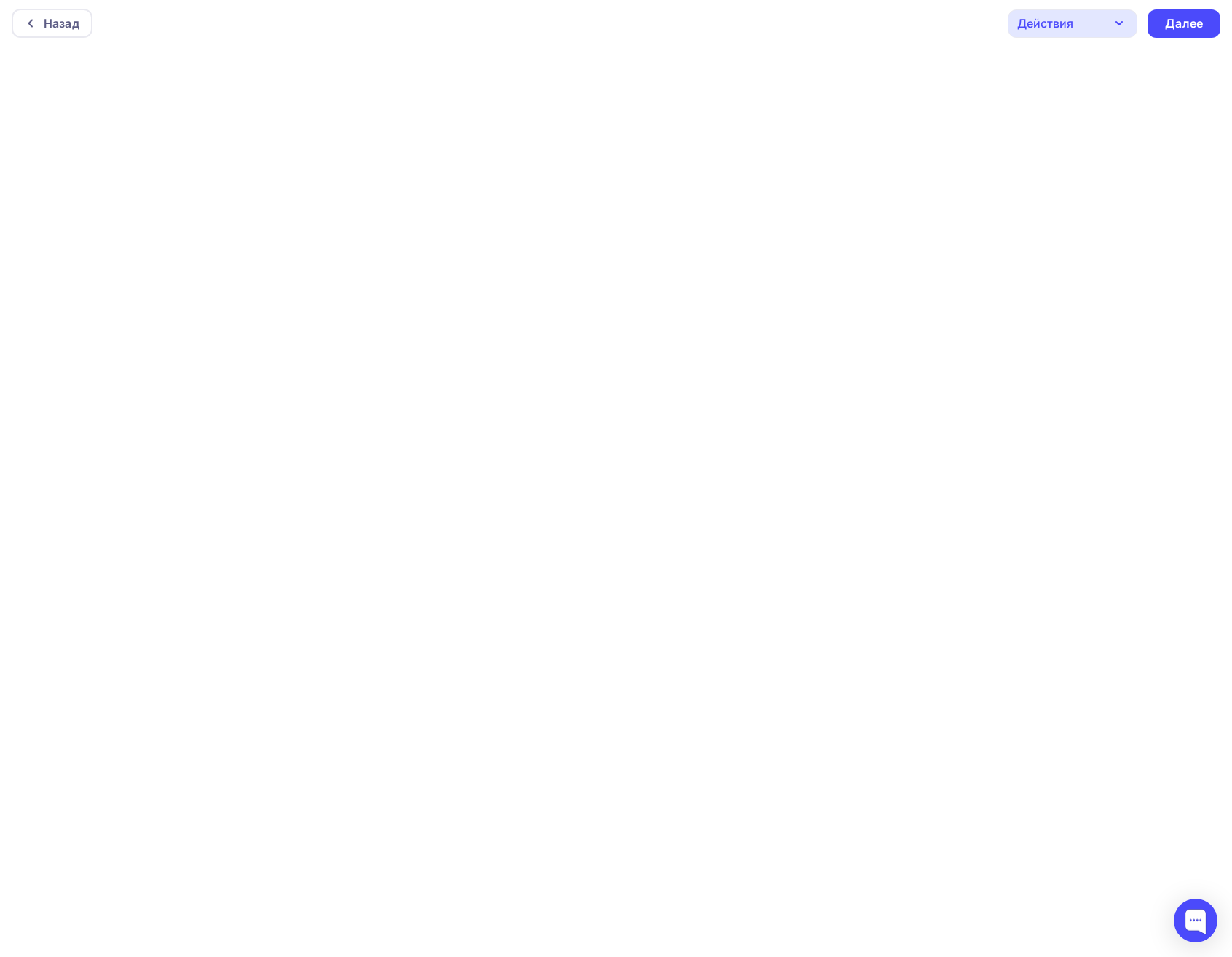
scroll to position [4, 0]
click at [1184, 21] on div "Далее" at bounding box center [1184, 23] width 38 height 17
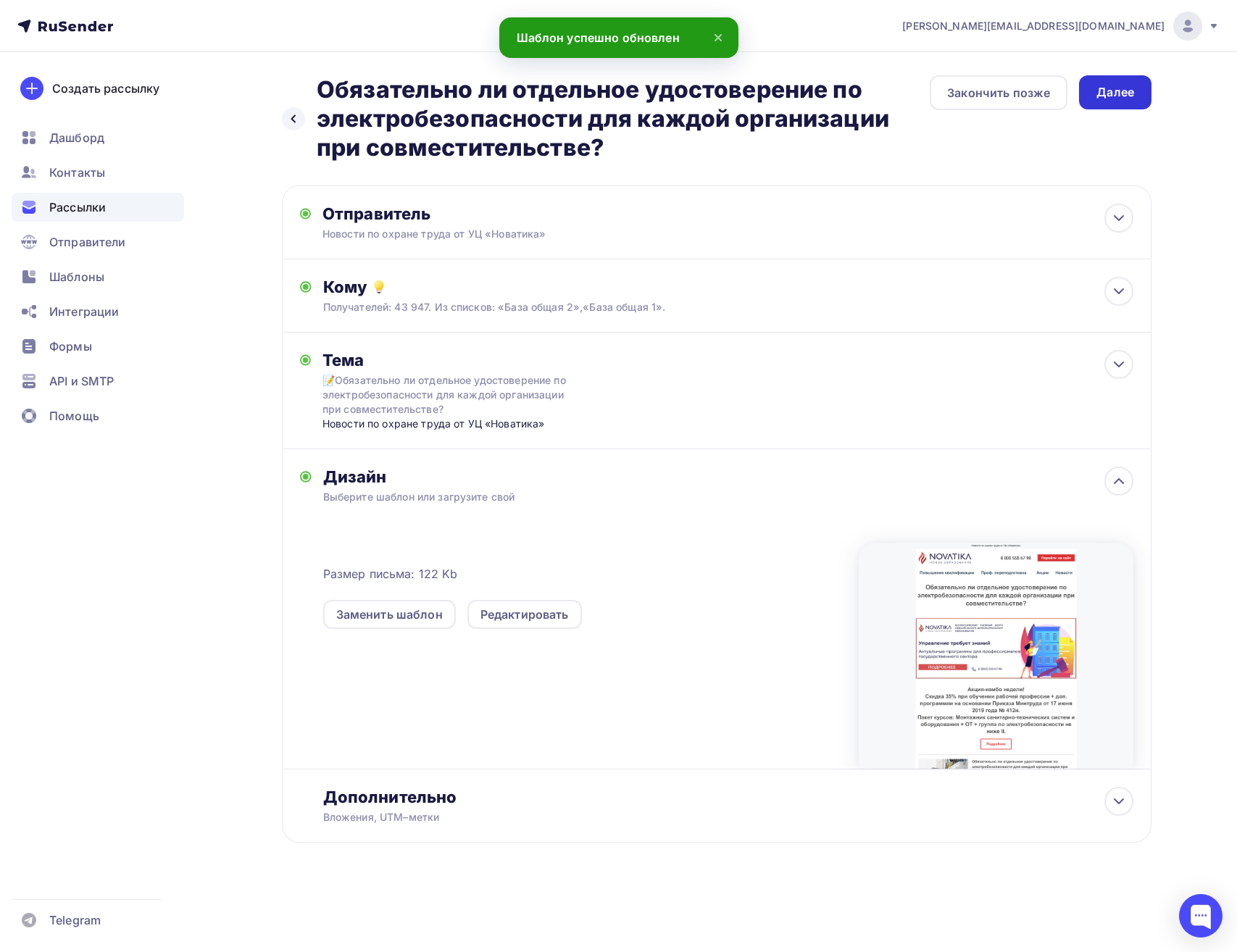
click at [1118, 93] on div "Далее" at bounding box center [1115, 92] width 38 height 17
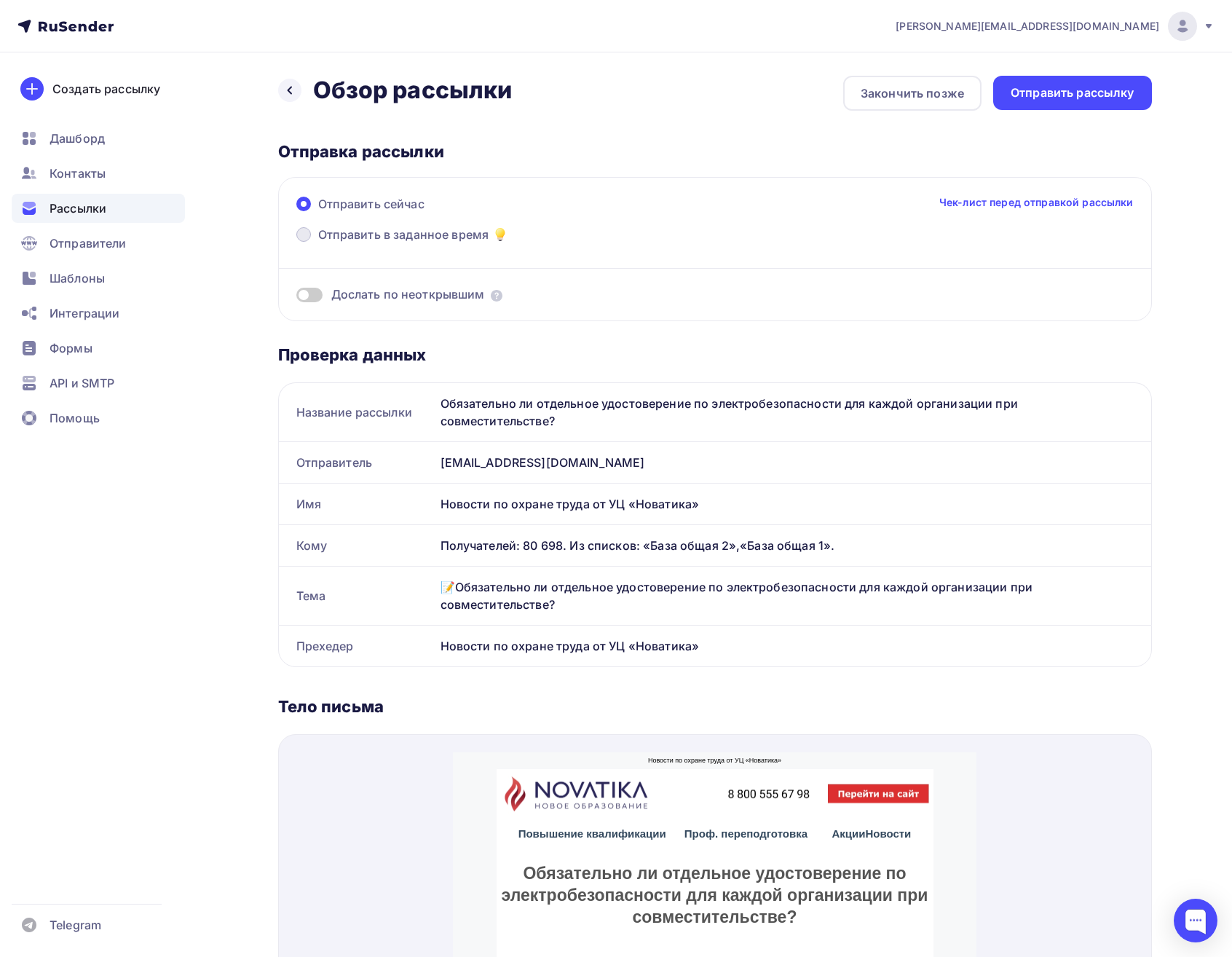
click at [384, 234] on span "Отправить в заданное время" at bounding box center [403, 235] width 171 height 18
click at [318, 244] on input "Отправить в заданное время" at bounding box center [318, 244] width 0 height 0
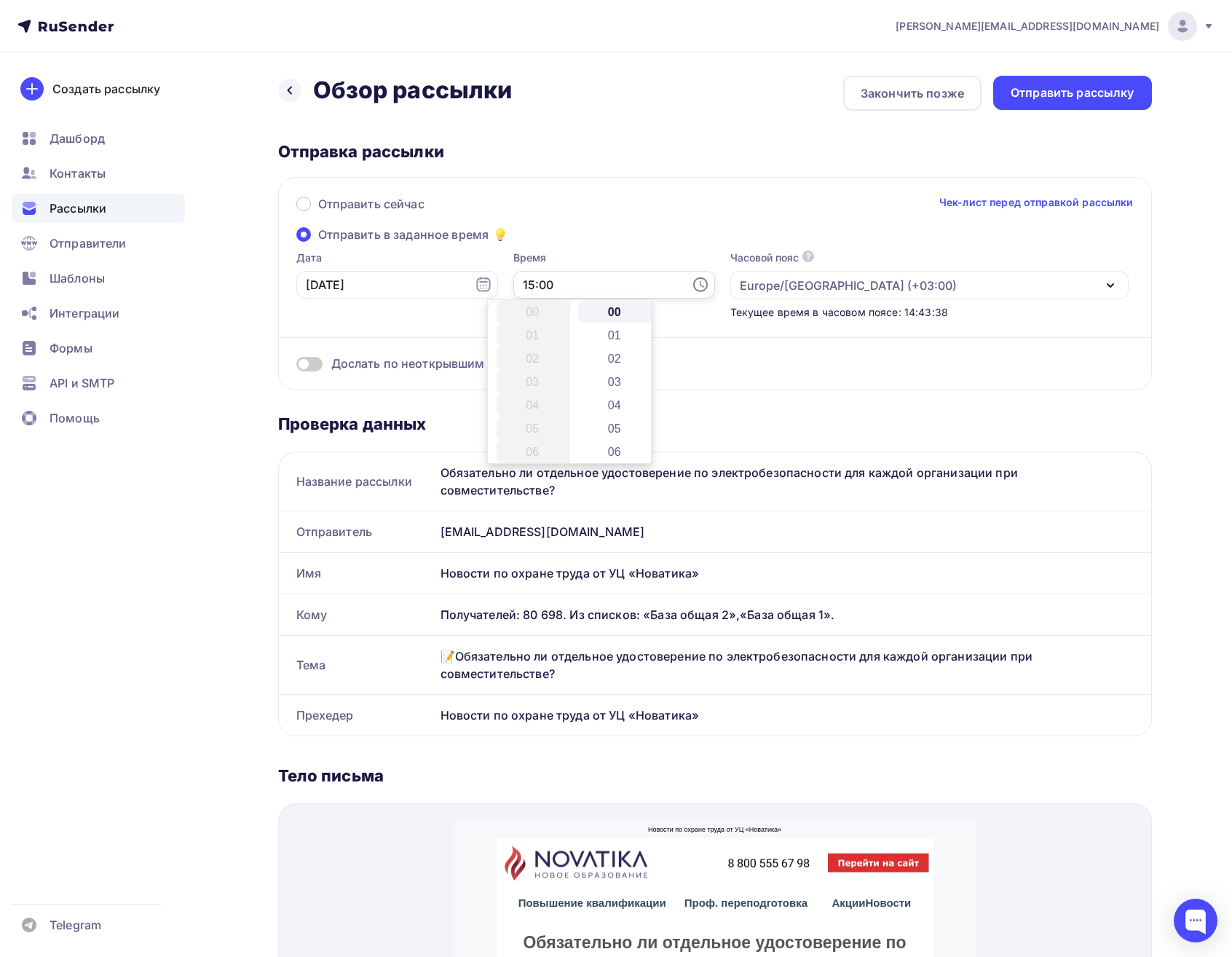
click at [616, 281] on input "15:00" at bounding box center [614, 284] width 202 height 27
click at [538, 332] on li "16" at bounding box center [533, 335] width 75 height 23
type input "16:00"
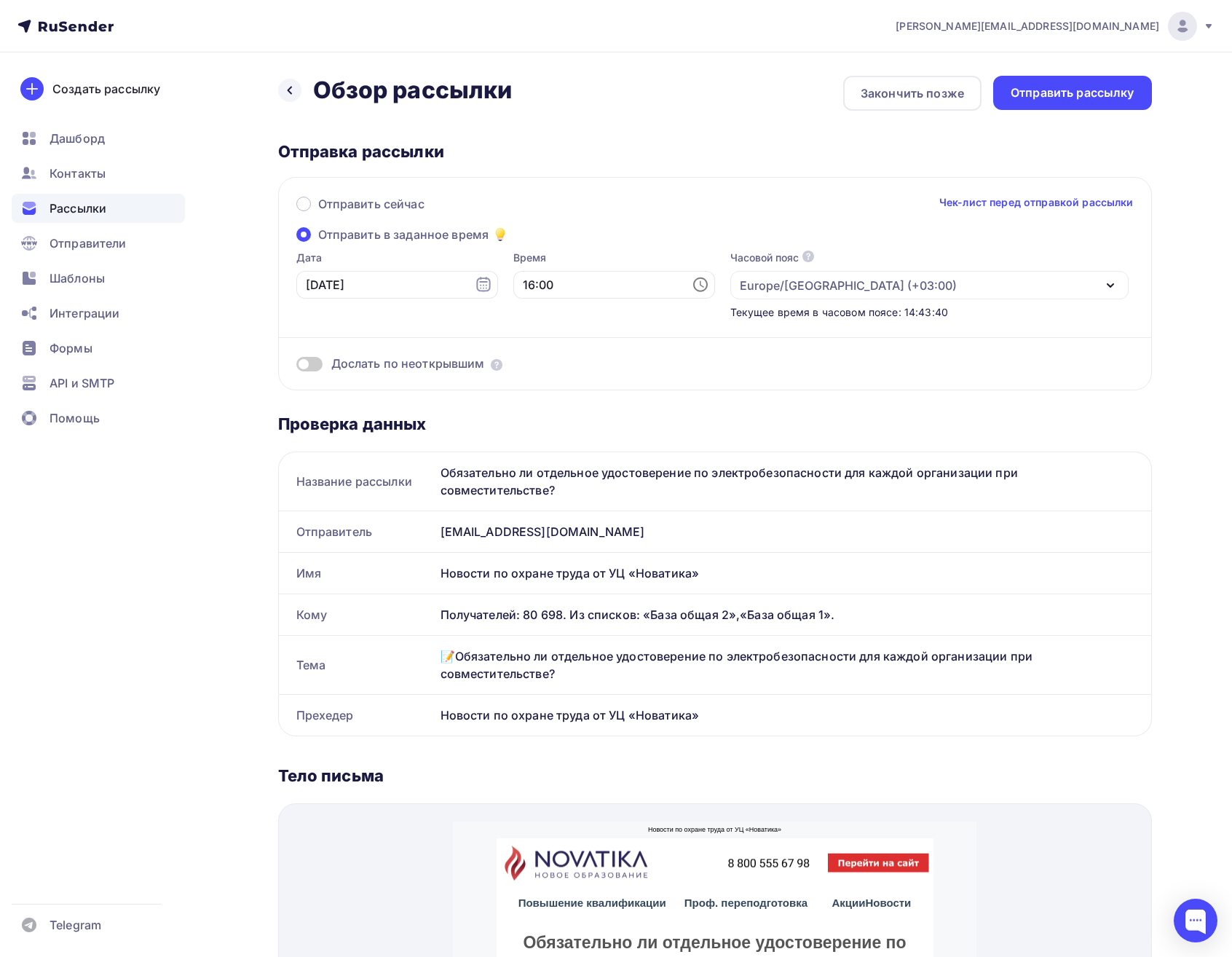
click at [414, 323] on div "Дослать по неоткрывшим" at bounding box center [716, 346] width 838 height 53
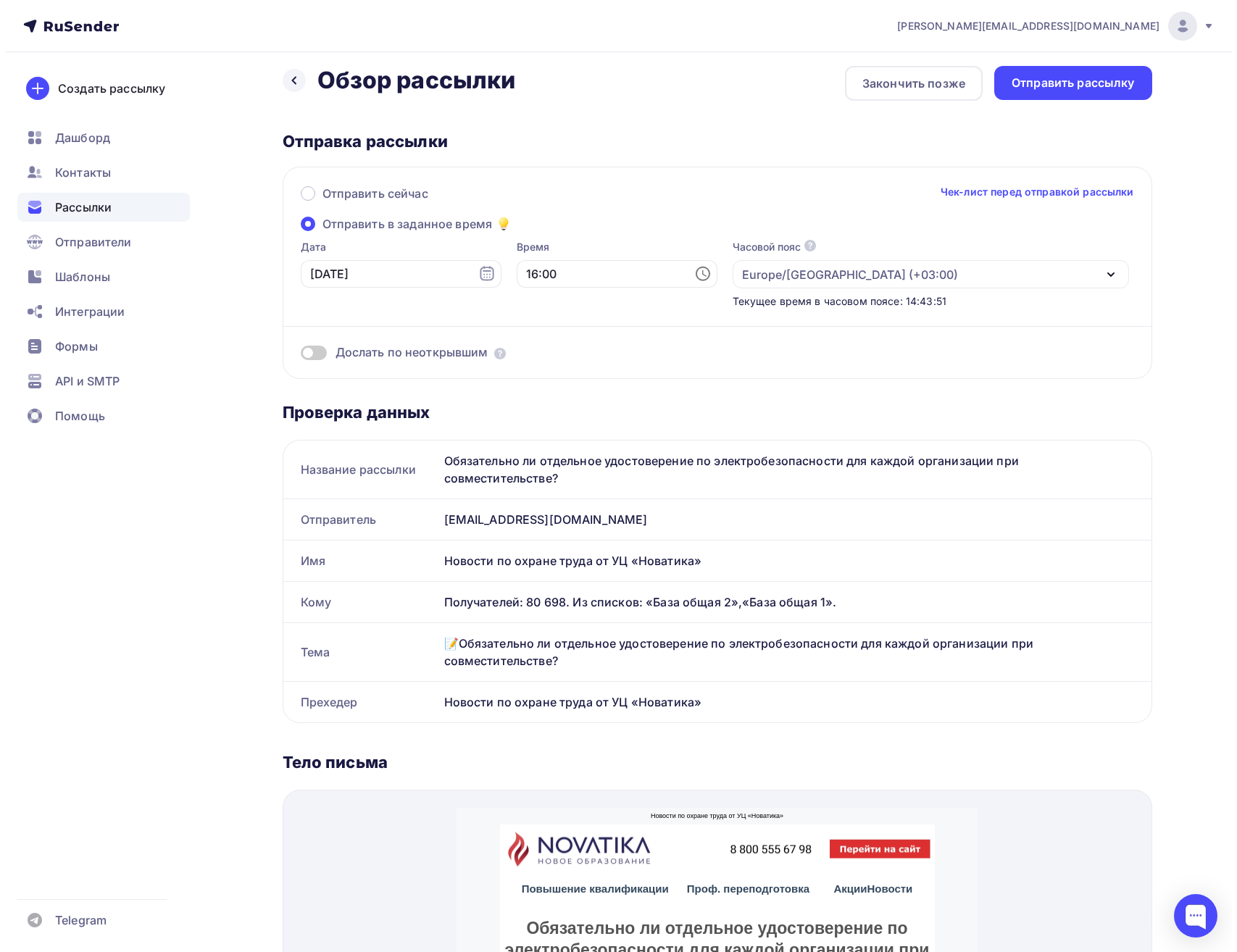
scroll to position [0, 0]
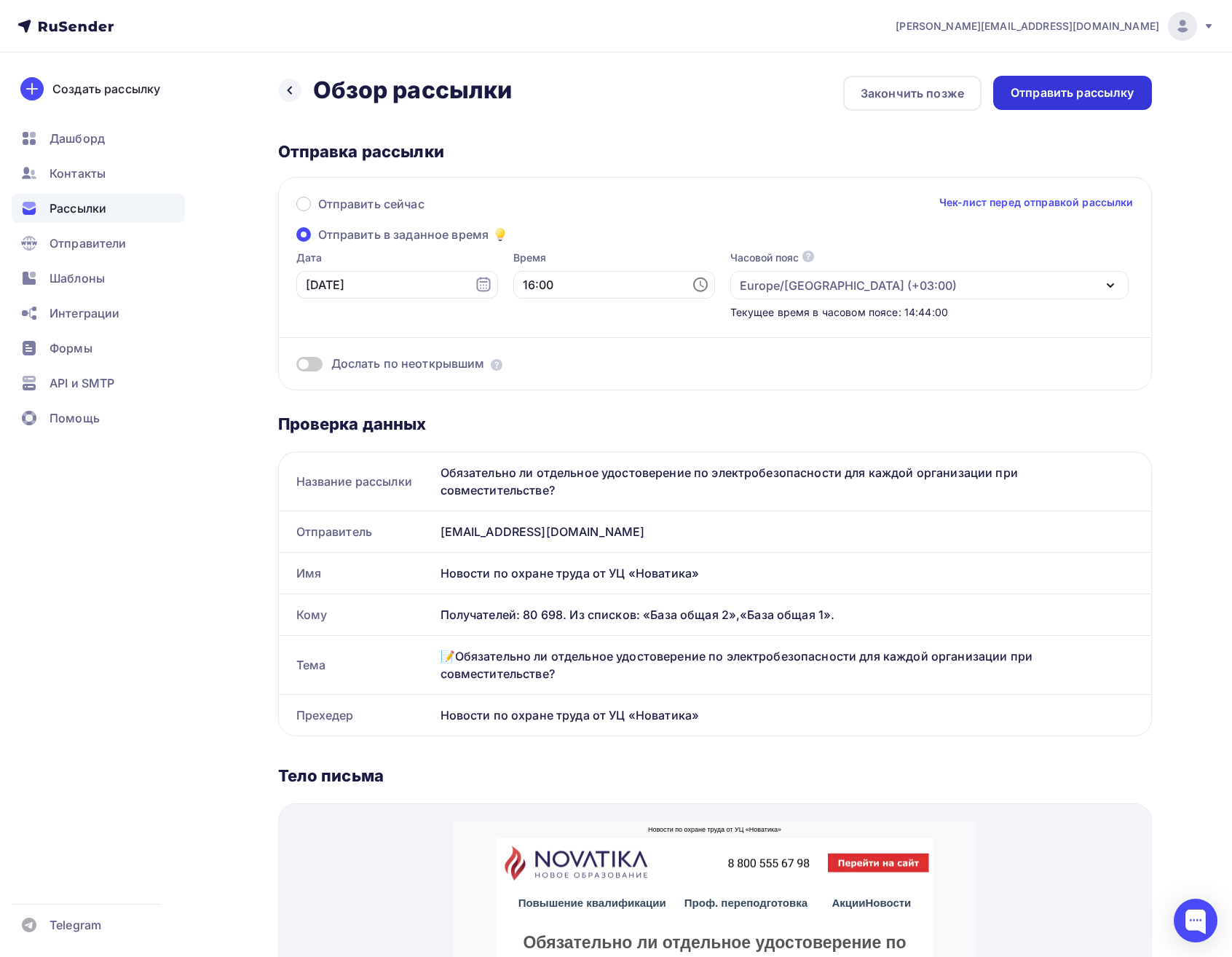
click at [1091, 90] on div "Отправить рассылку" at bounding box center [1072, 93] width 124 height 17
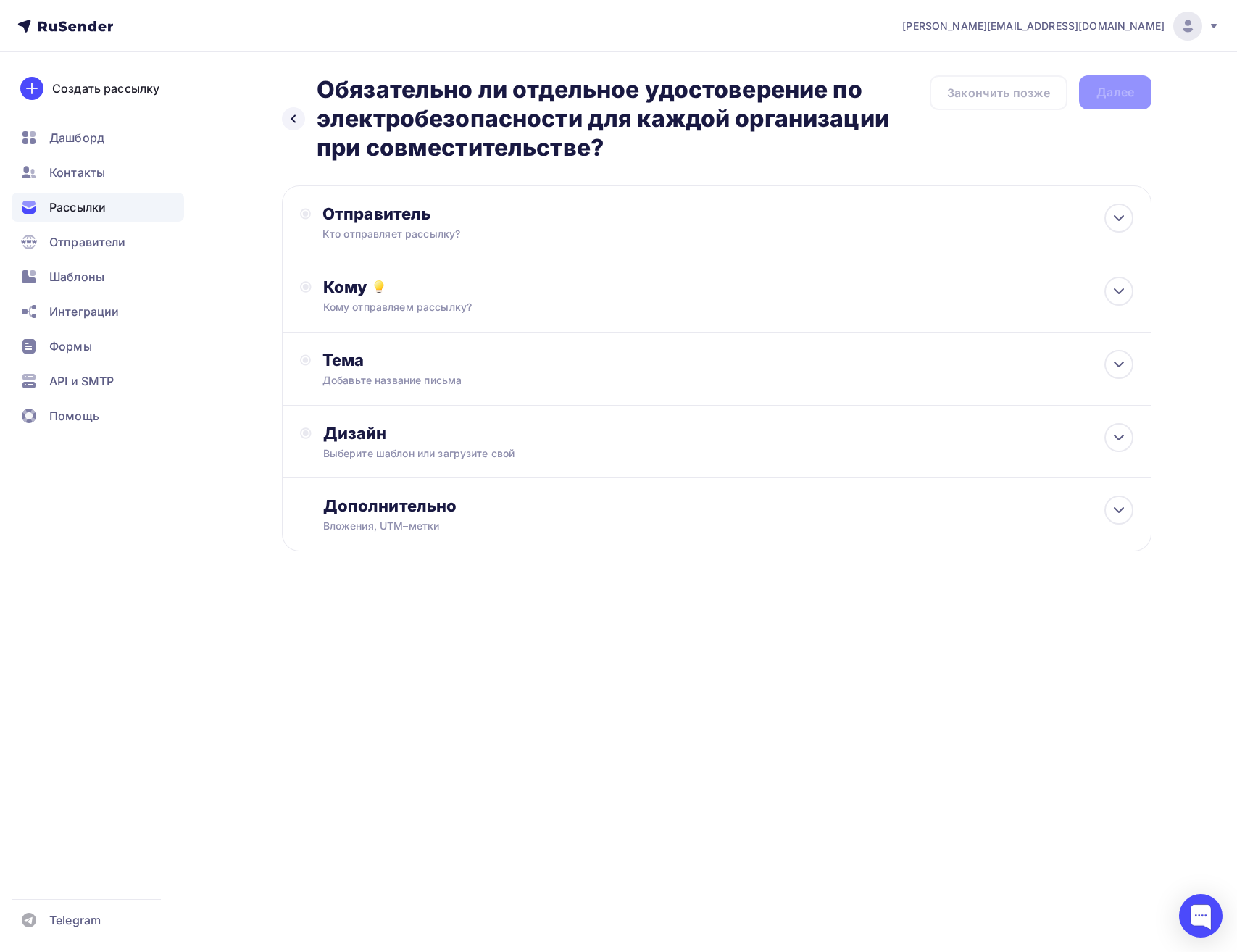
click at [105, 198] on div "Рассылки" at bounding box center [98, 207] width 172 height 29
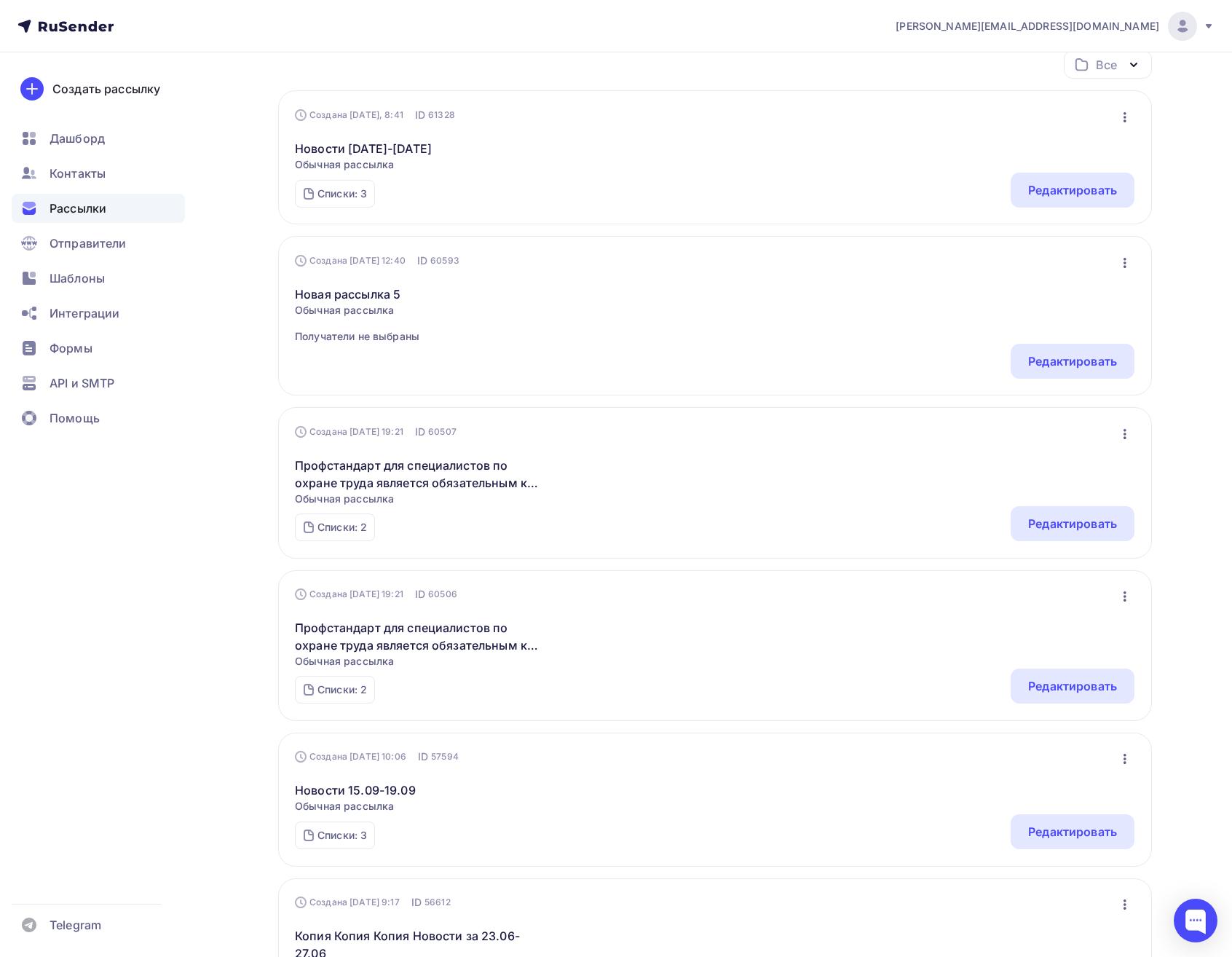
scroll to position [218, 0]
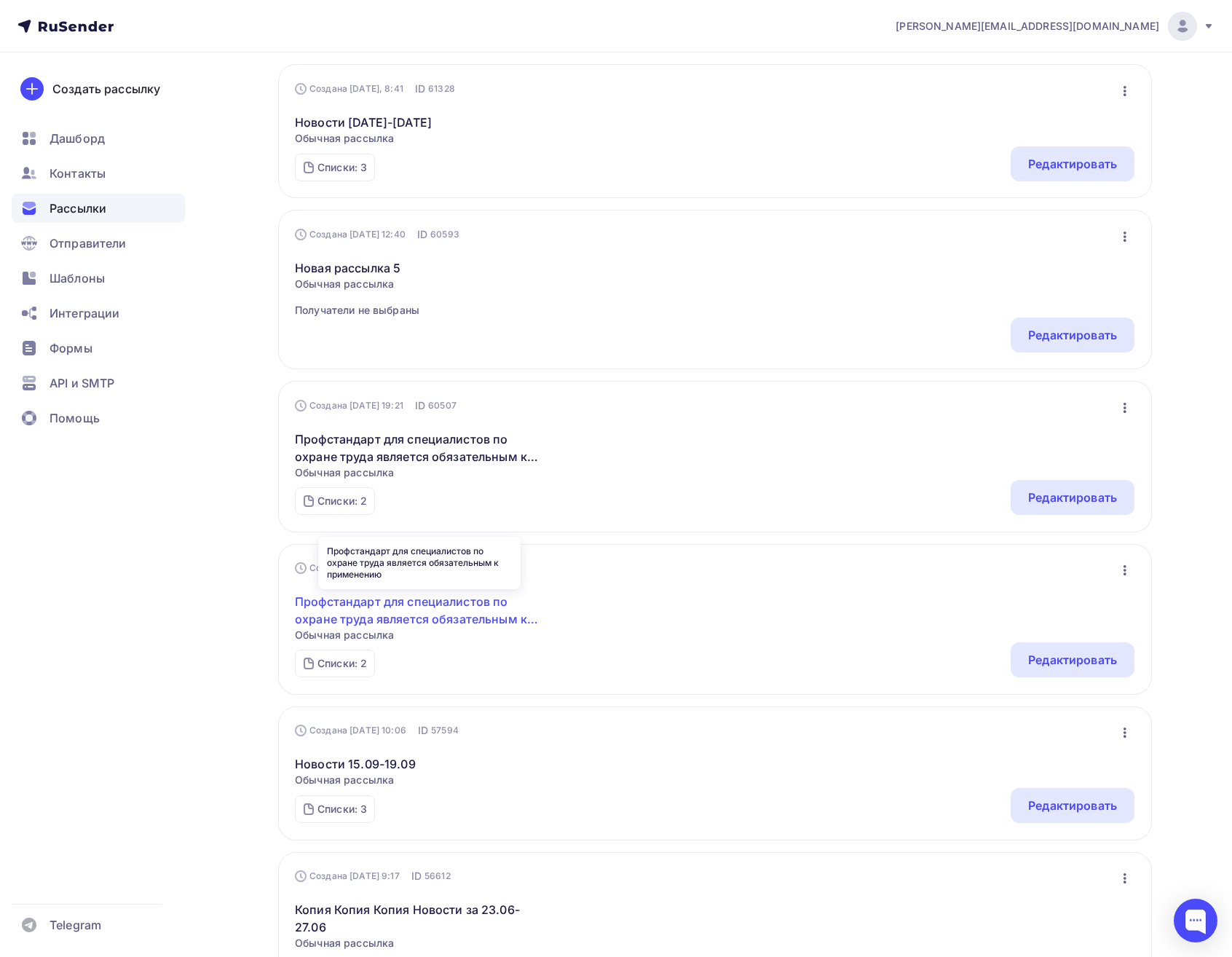
click at [439, 608] on link "Профстандарт для специалистов по охране труда является обязательным к применению" at bounding box center [420, 610] width 250 height 35
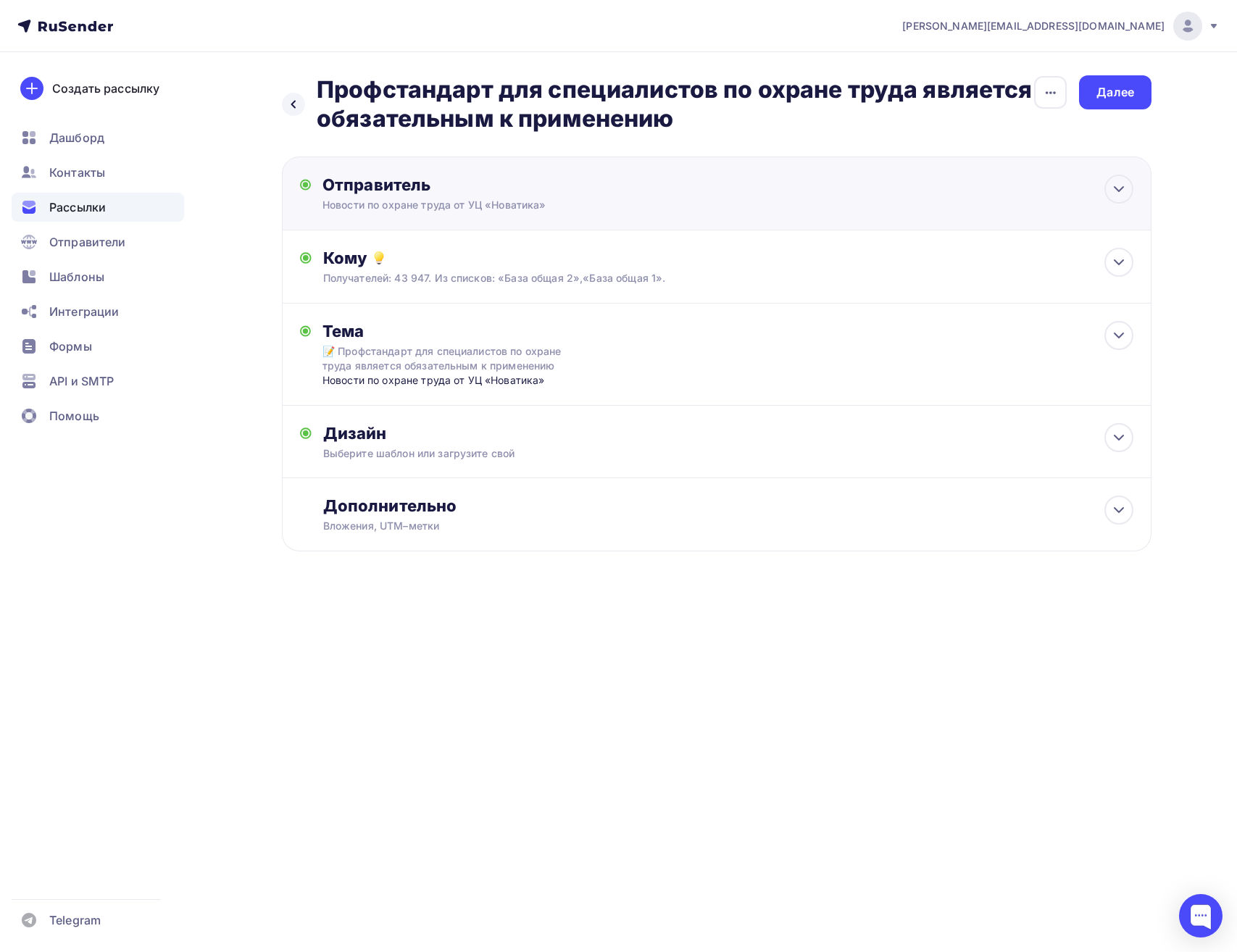
click at [638, 173] on div "Отправитель Новости по охране труда от УЦ «Новатика» Email * eduarda@yandex.ru …" at bounding box center [716, 194] width 870 height 74
type input "Новости по охране труда от УЦ «Новатика»"
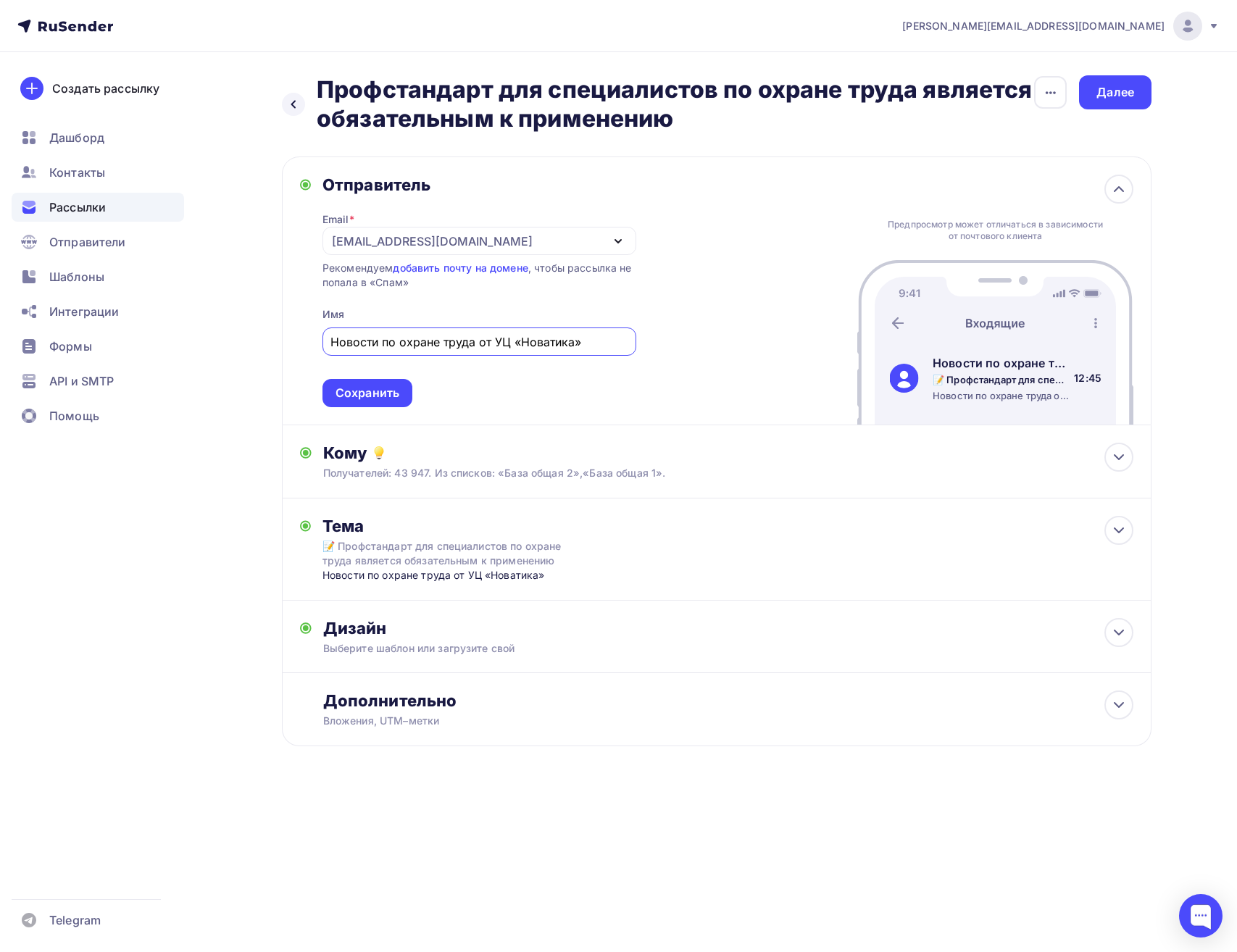
drag, startPoint x: 592, startPoint y: 342, endPoint x: 249, endPoint y: 319, distance: 343.8
click at [249, 319] on div "Назад Профстандарт для специалистов по охране труда является обязательным к при…" at bounding box center [618, 446] width 1188 height 788
click at [292, 99] on icon at bounding box center [294, 105] width 12 height 12
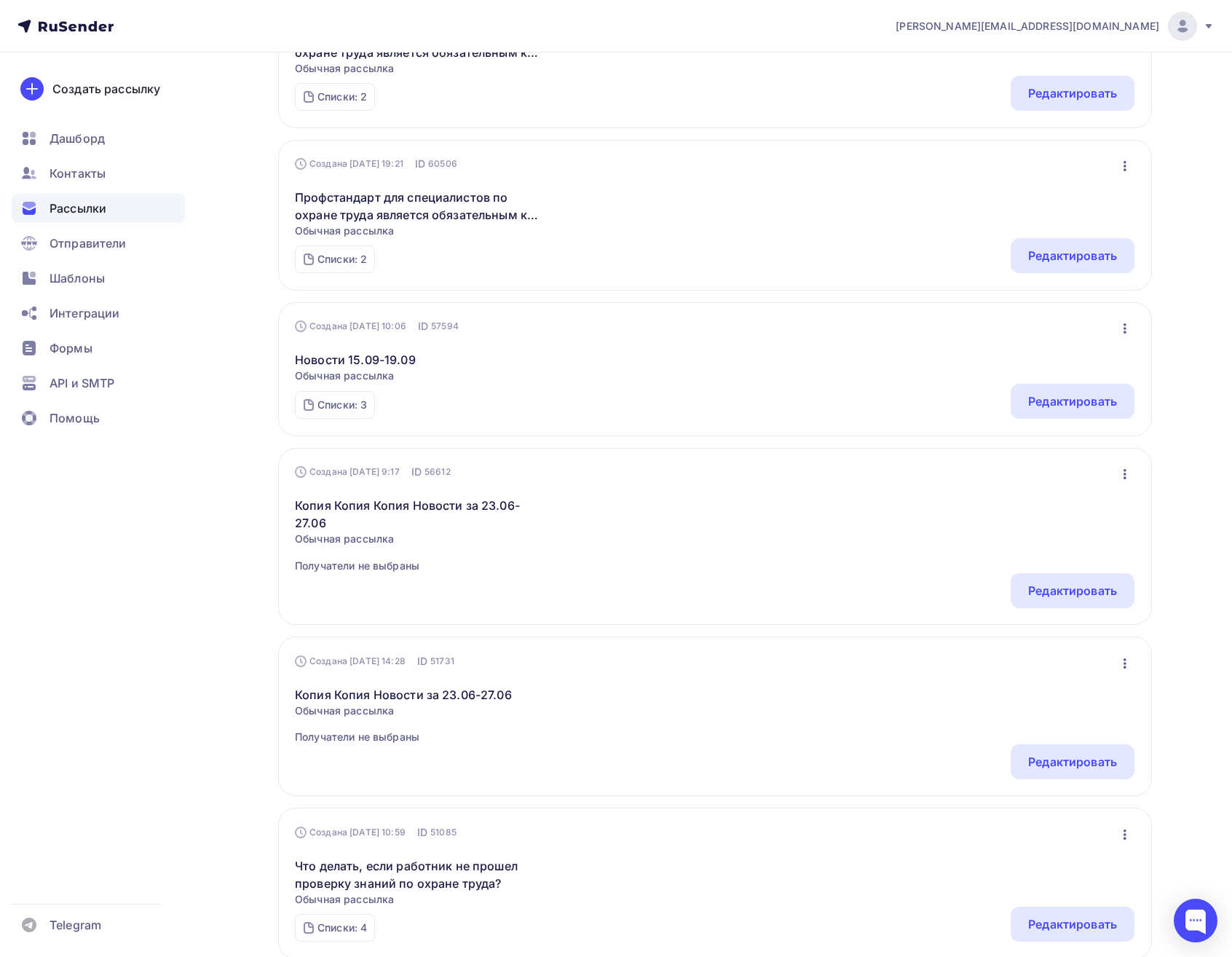
scroll to position [656, 0]
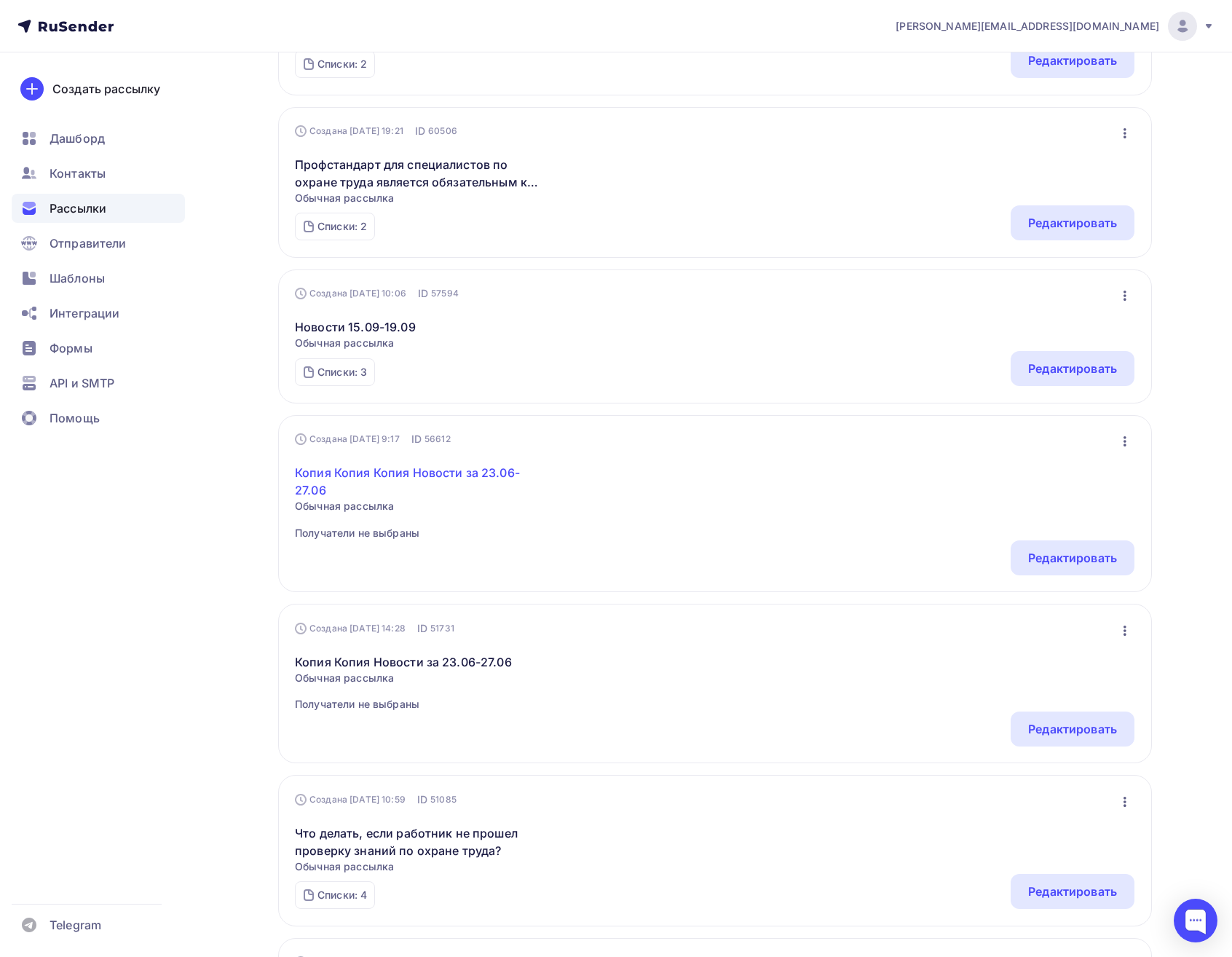
click at [451, 476] on link "Копия Копия Копия Новости за 23.06-27.06" at bounding box center [420, 481] width 250 height 35
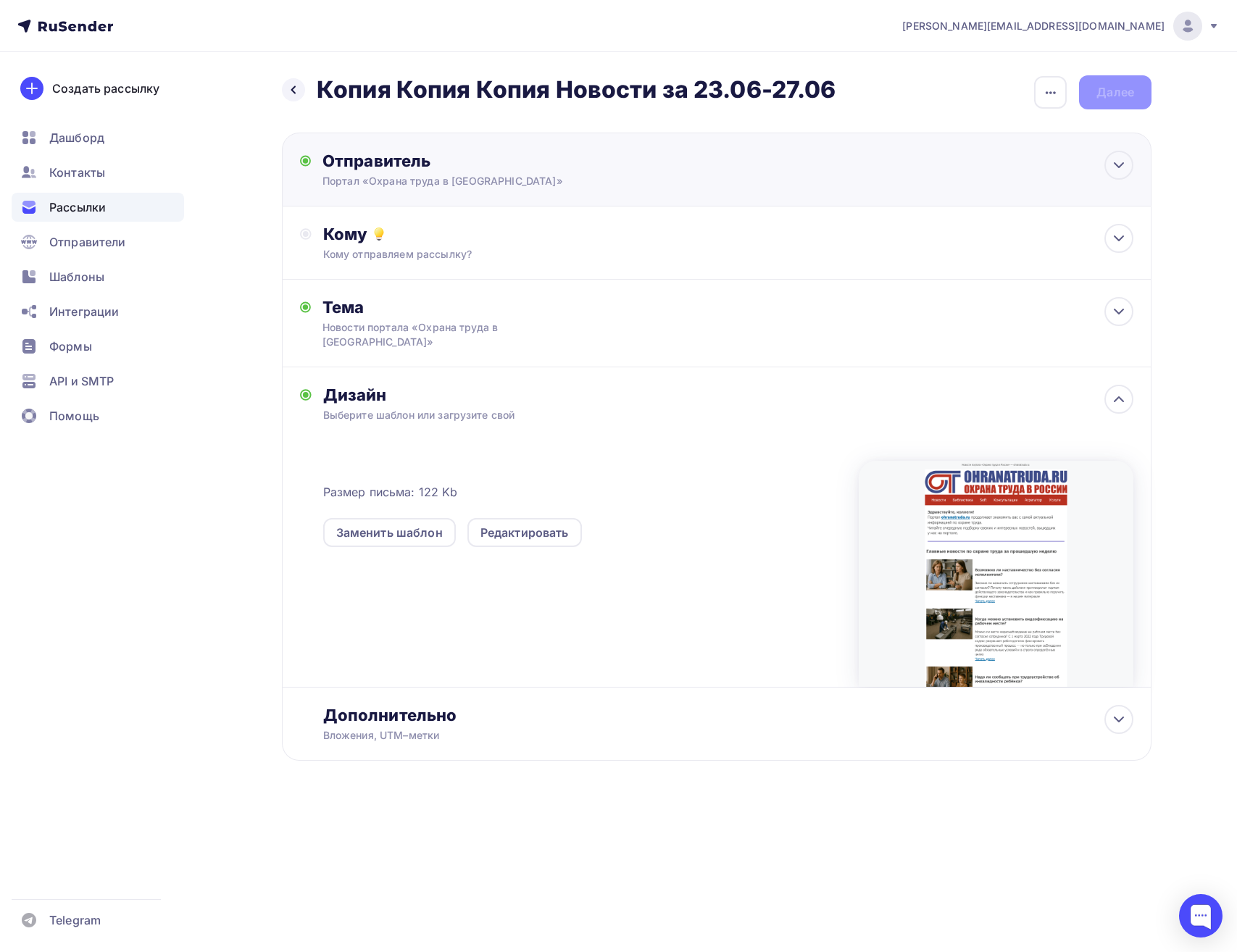
click at [605, 163] on div "Отправитель" at bounding box center [479, 161] width 314 height 21
type input "Портал «Охрана труда в России»"
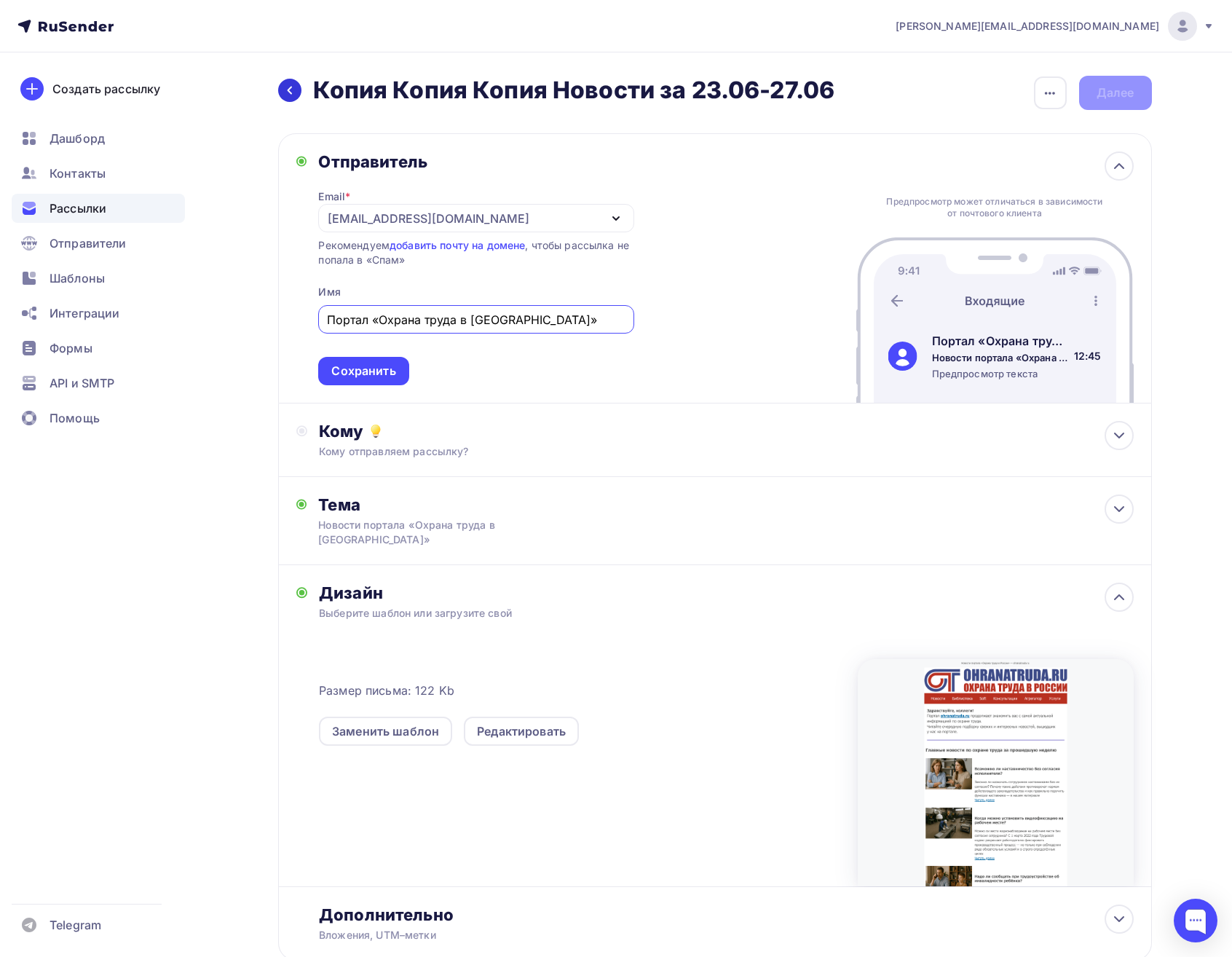
click at [288, 95] on icon at bounding box center [290, 90] width 12 height 12
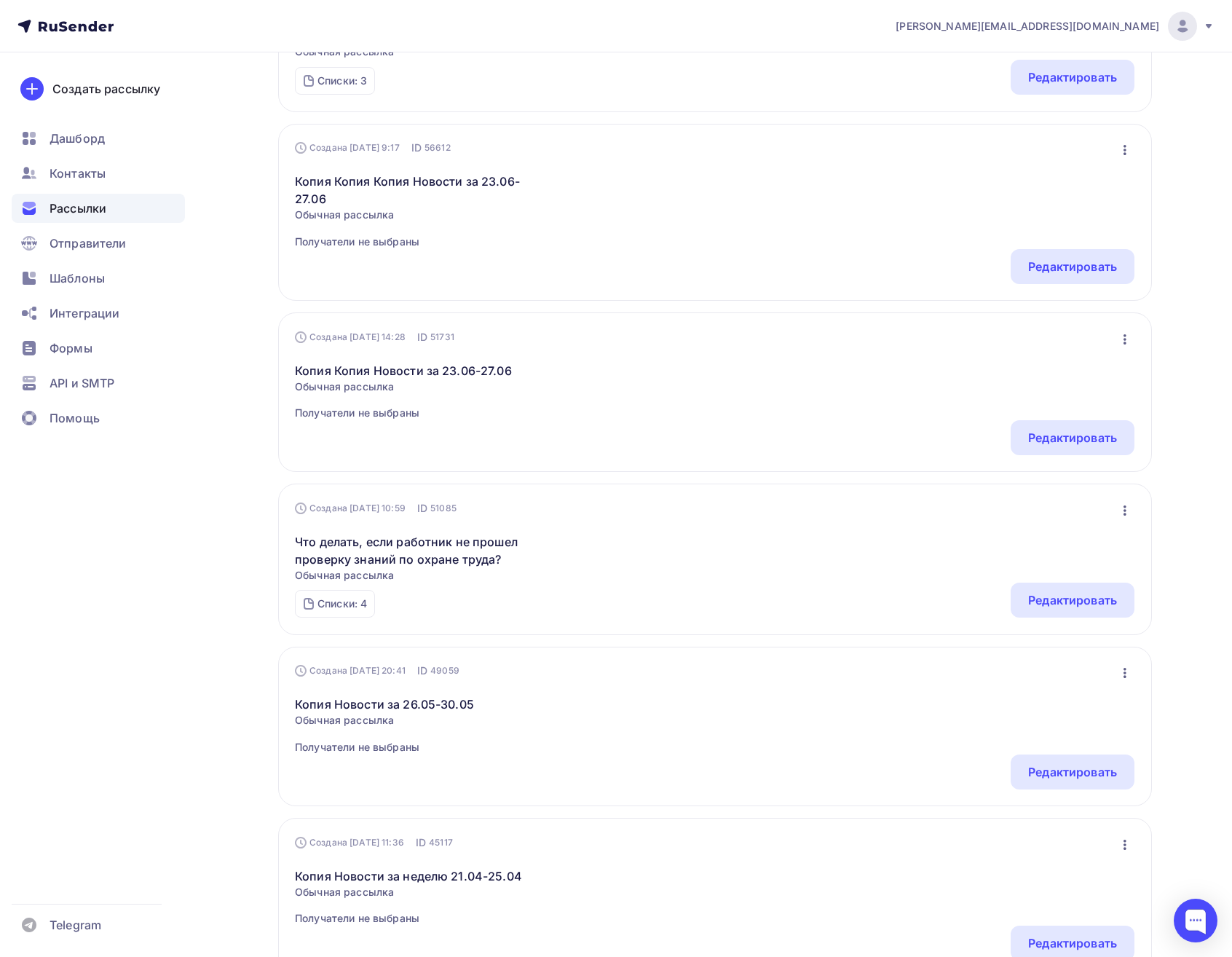
scroll to position [1143, 0]
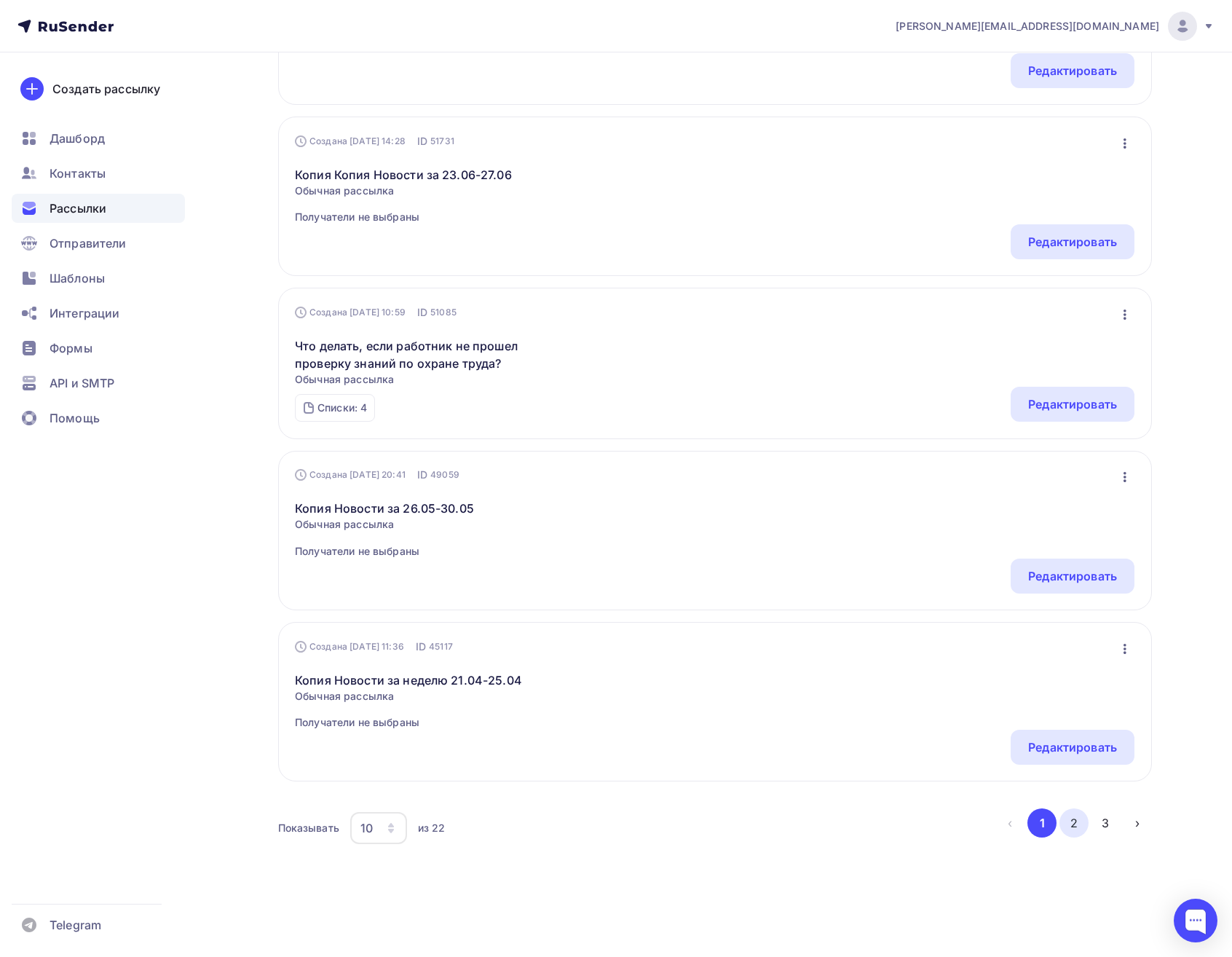
click at [1063, 819] on button "2" at bounding box center [1074, 823] width 29 height 29
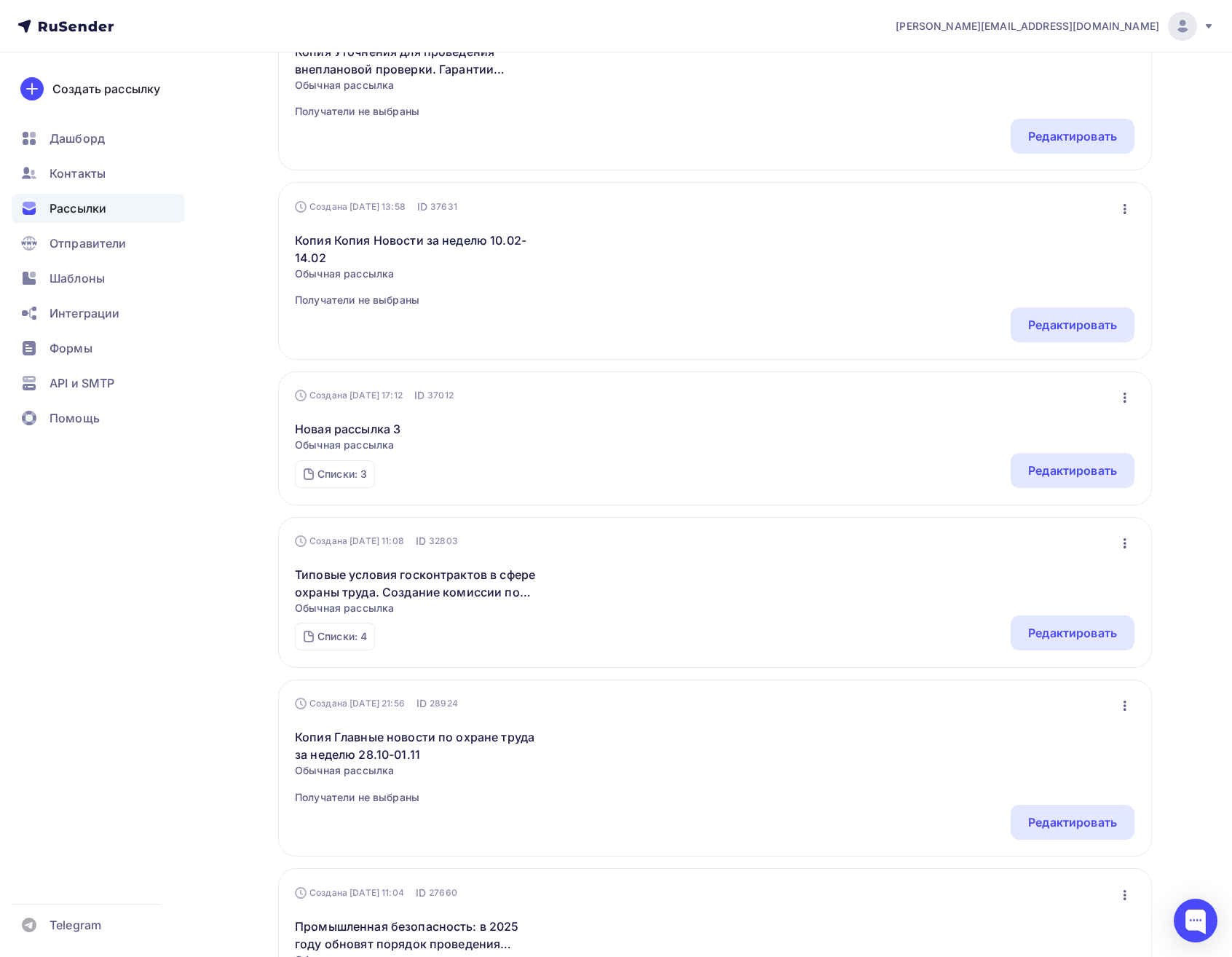
scroll to position [292, 0]
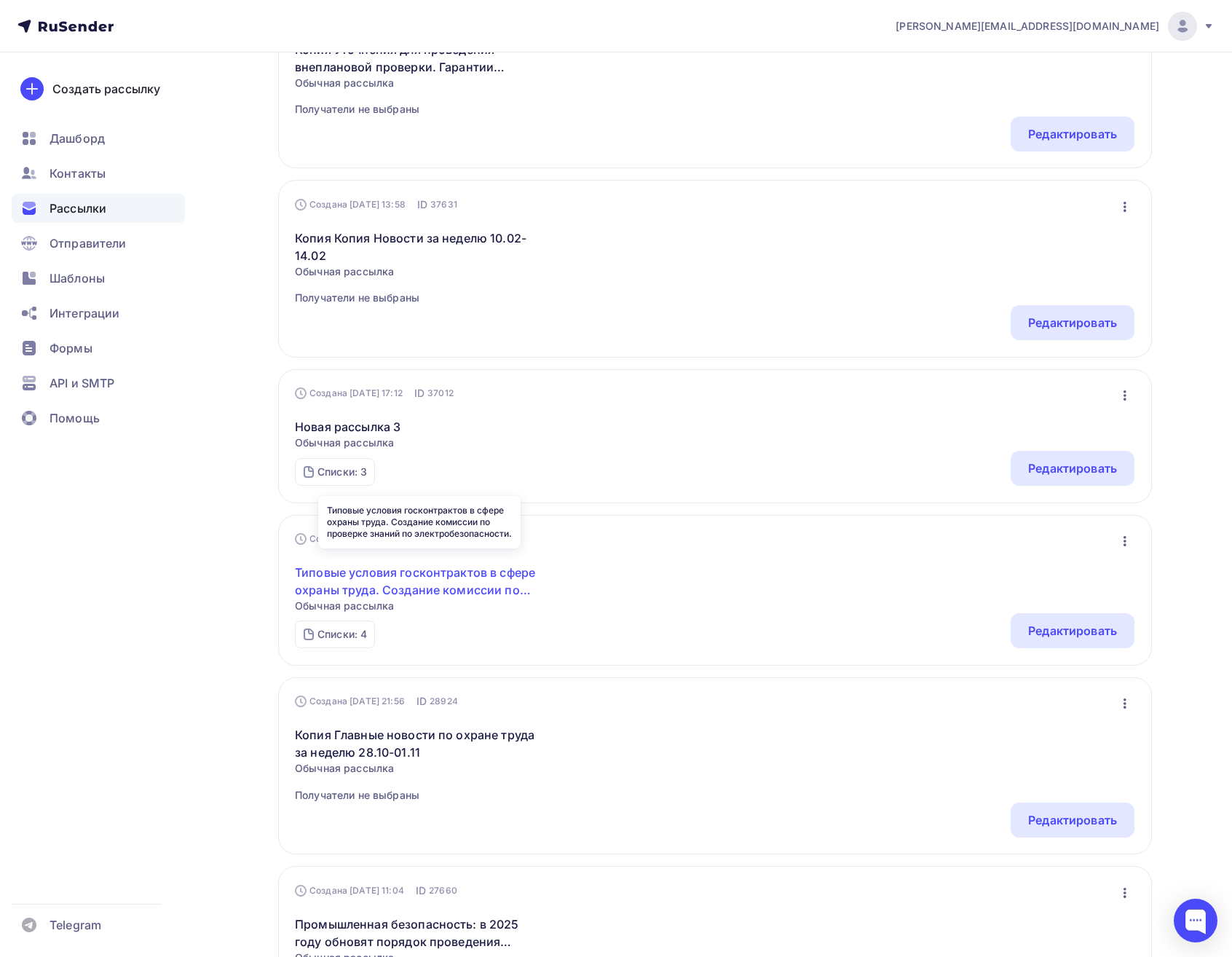
click at [485, 591] on link "Типовые условия госконтрактов в сфере охраны труда. Создание комиссии по провер…" at bounding box center [420, 581] width 250 height 35
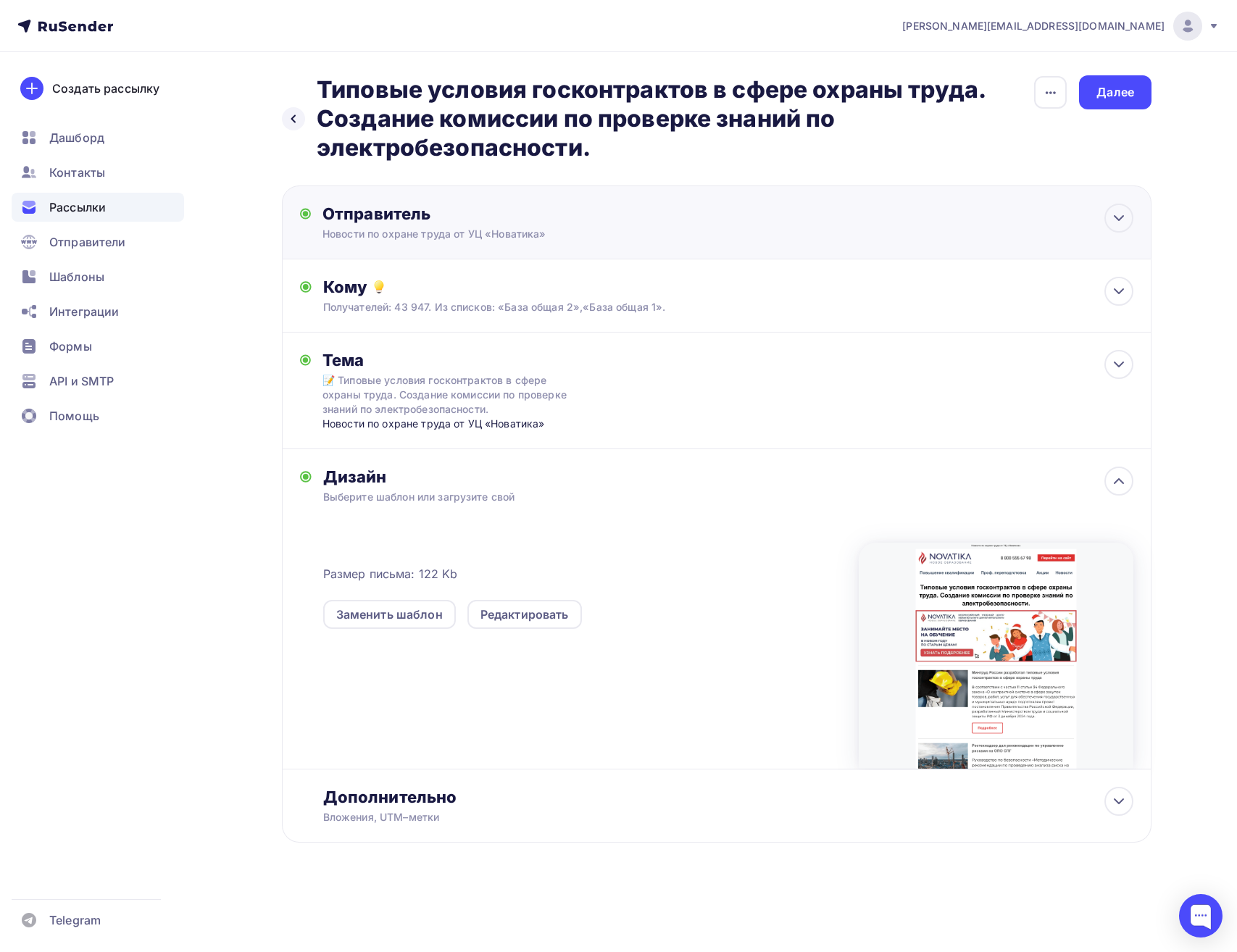
click at [616, 214] on div "Отправитель" at bounding box center [479, 214] width 314 height 21
type input "Новости по охране труда от УЦ «Новатика»"
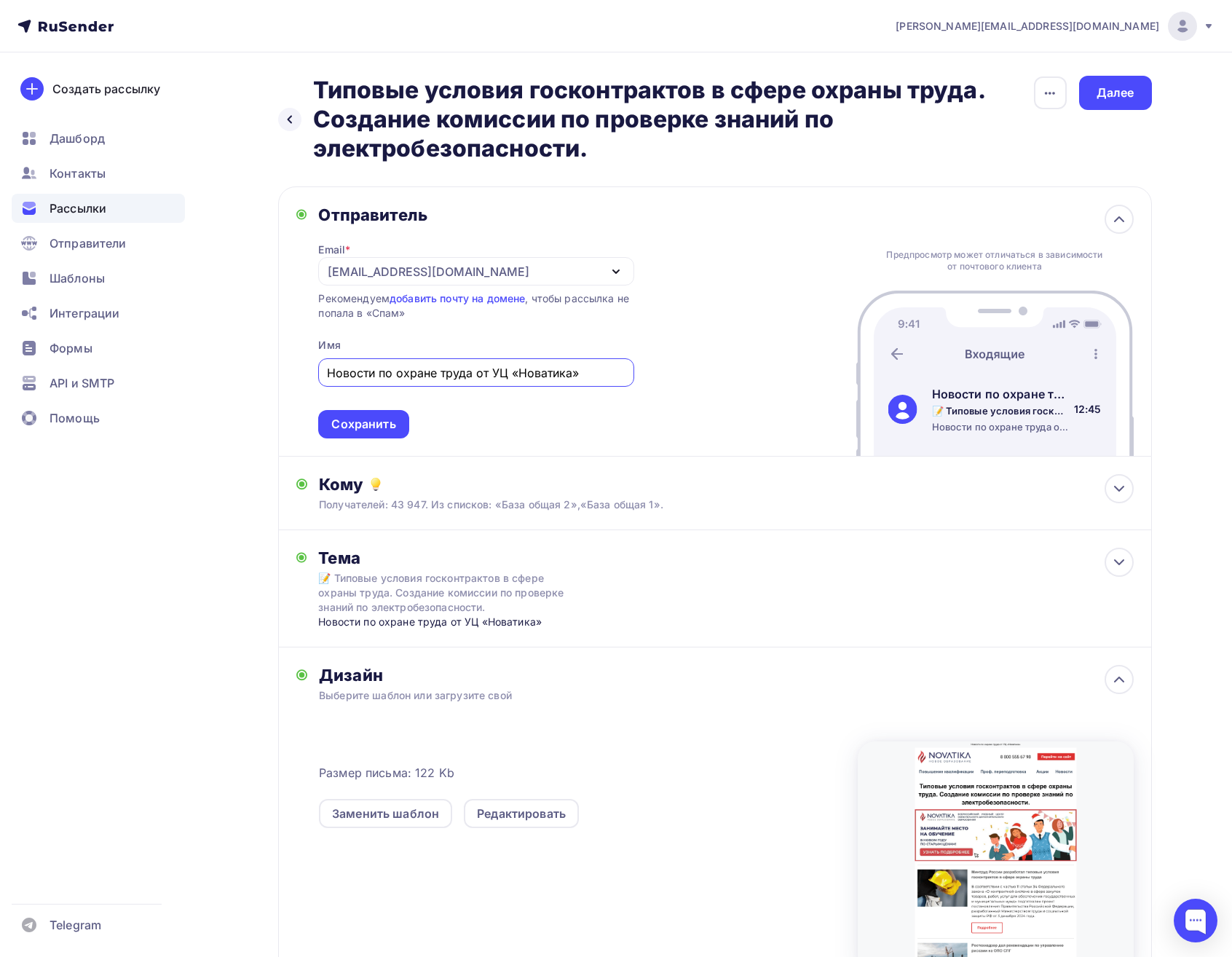
drag, startPoint x: 600, startPoint y: 367, endPoint x: 259, endPoint y: 345, distance: 341.7
click at [260, 347] on div "Назад Типовые условия госконтрактов в сфере охраны труда. Создание комиссии по …" at bounding box center [616, 595] width 1194 height 1085
